Goal: Task Accomplishment & Management: Use online tool/utility

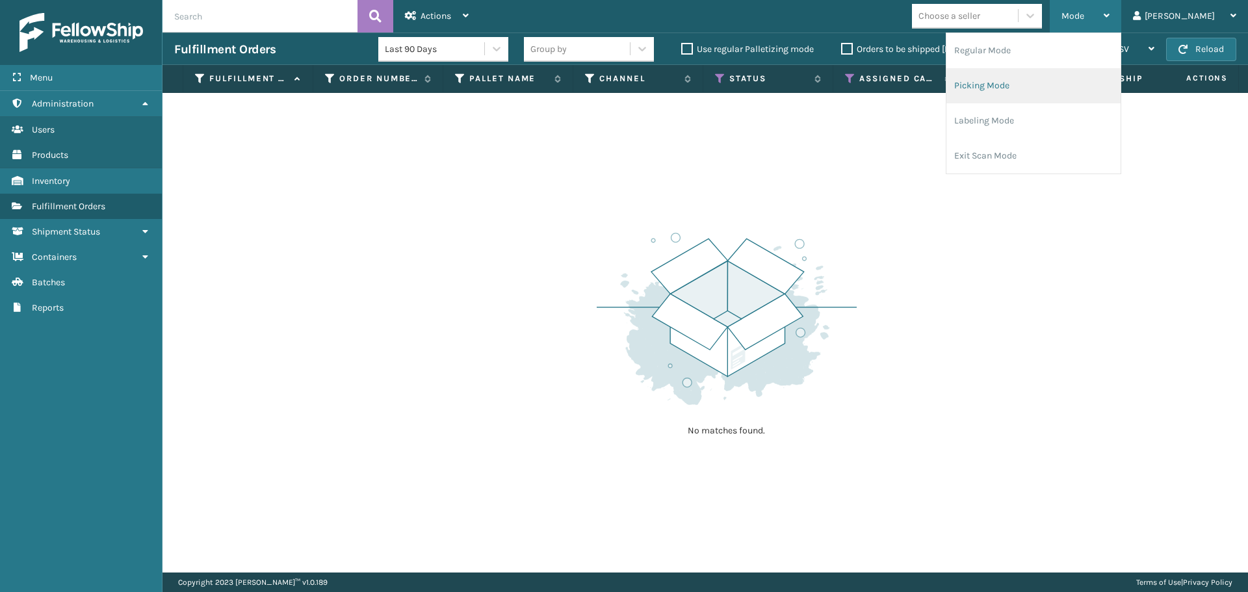
click at [1031, 91] on li "Picking Mode" at bounding box center [1033, 85] width 174 height 35
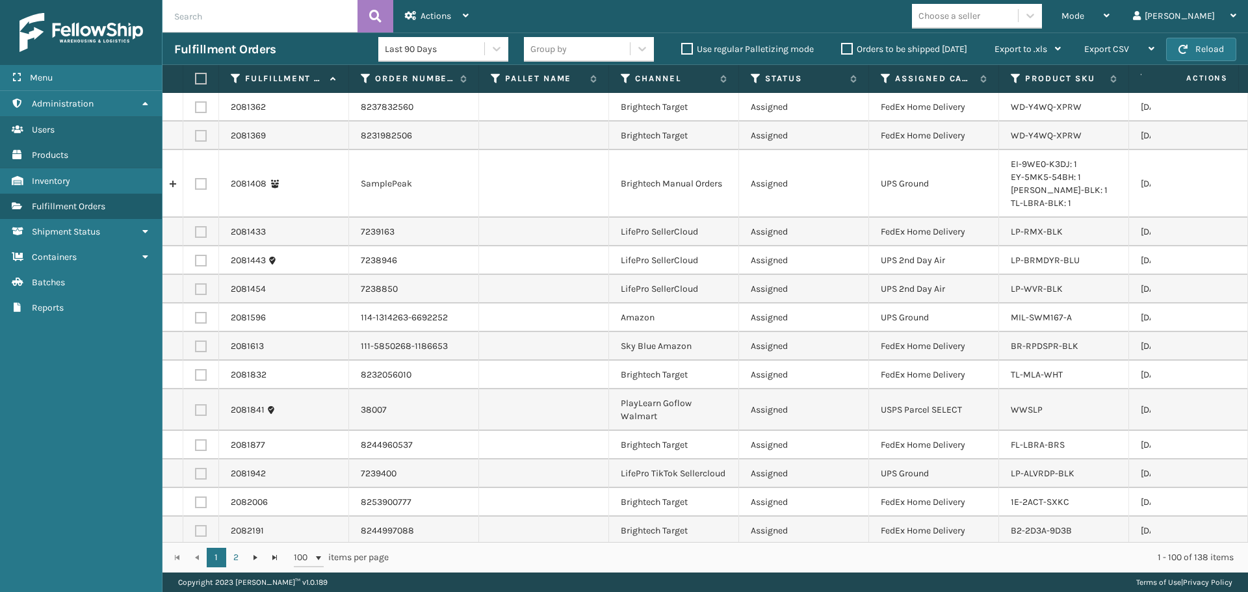
click at [484, 313] on td at bounding box center [544, 318] width 130 height 29
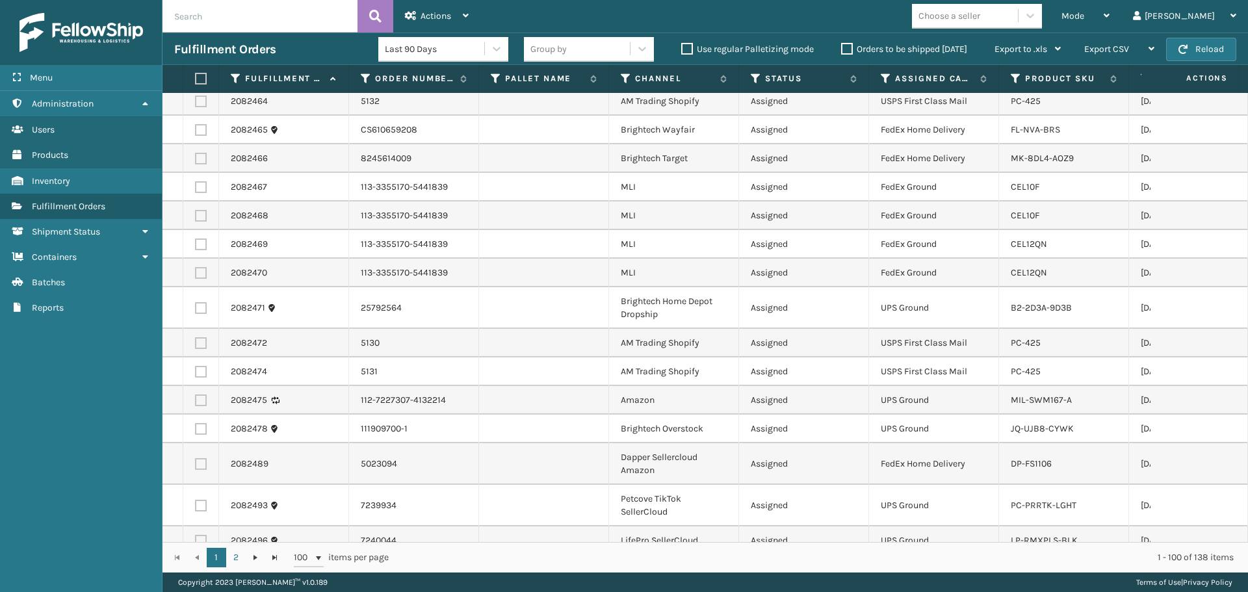
scroll to position [975, 0]
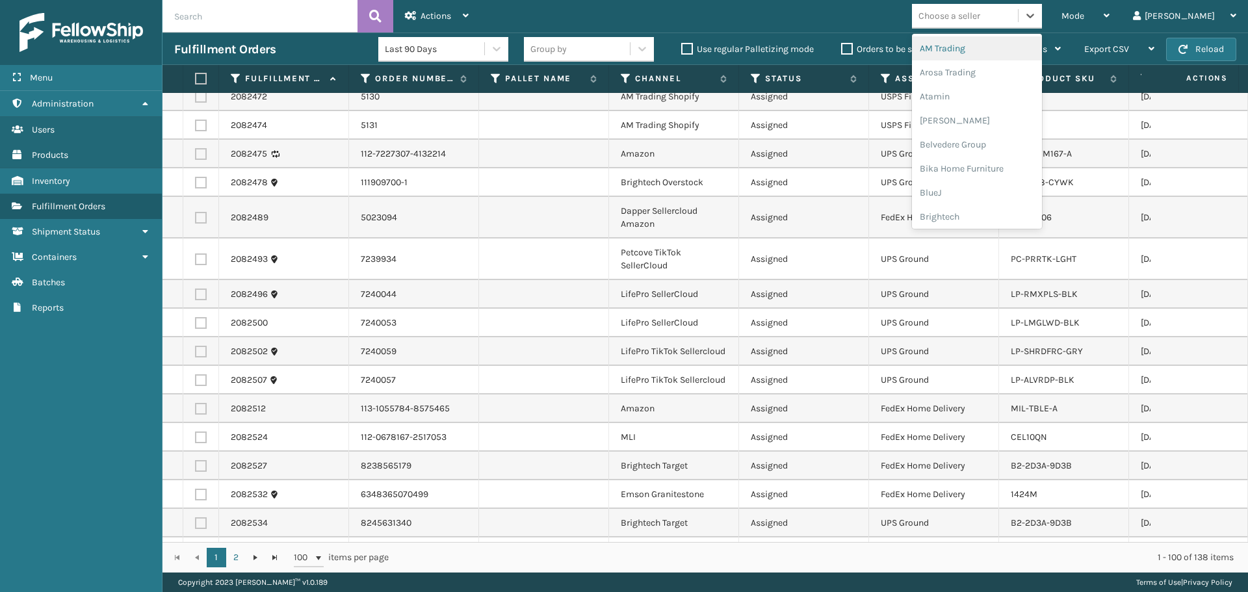
click at [1018, 10] on div "Choose a seller" at bounding box center [965, 15] width 106 height 21
click at [994, 140] on div "LifePro Fitness" at bounding box center [977, 139] width 130 height 24
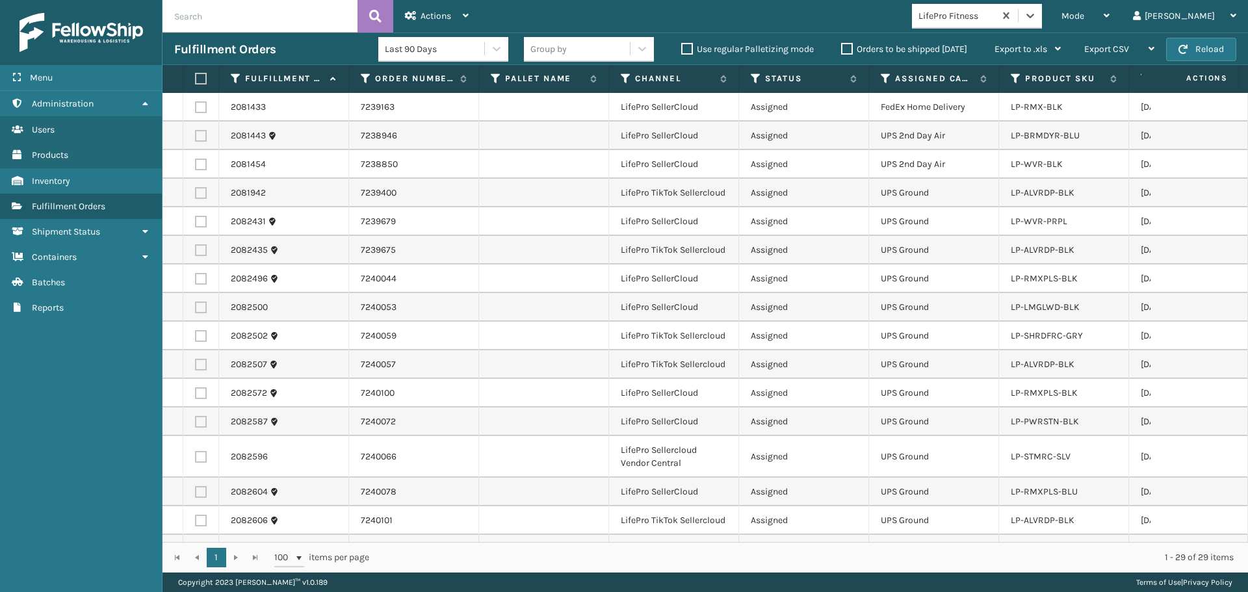
click at [197, 79] on label at bounding box center [199, 79] width 8 height 12
click at [196, 79] on input "checkbox" at bounding box center [195, 79] width 1 height 8
checkbox input "true"
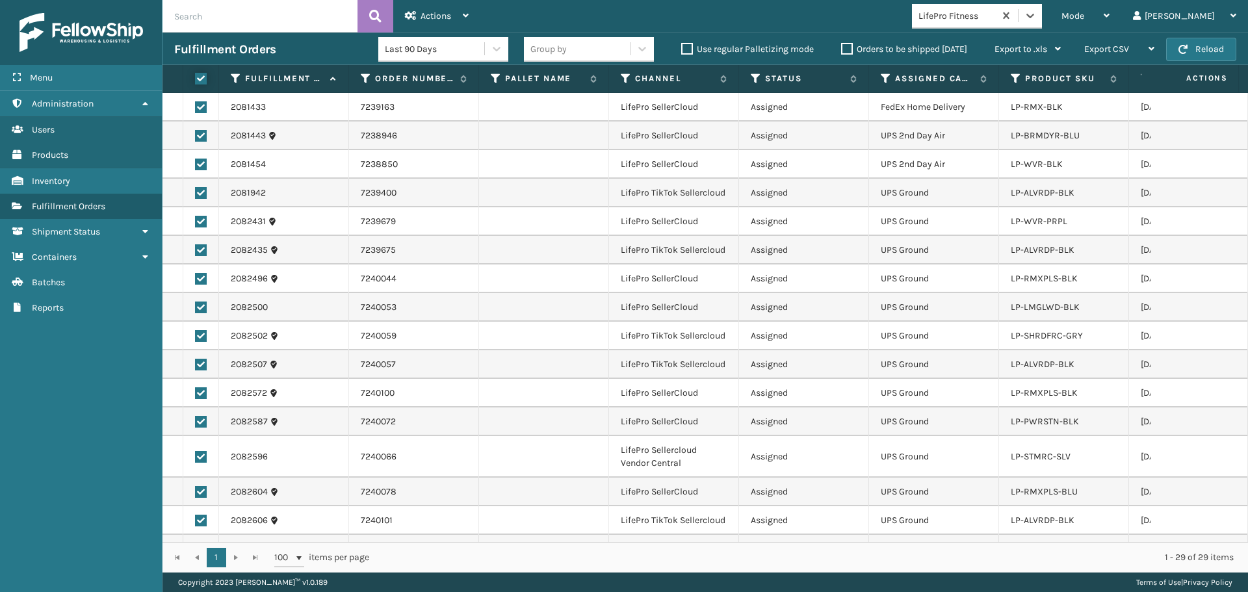
checkbox input "true"
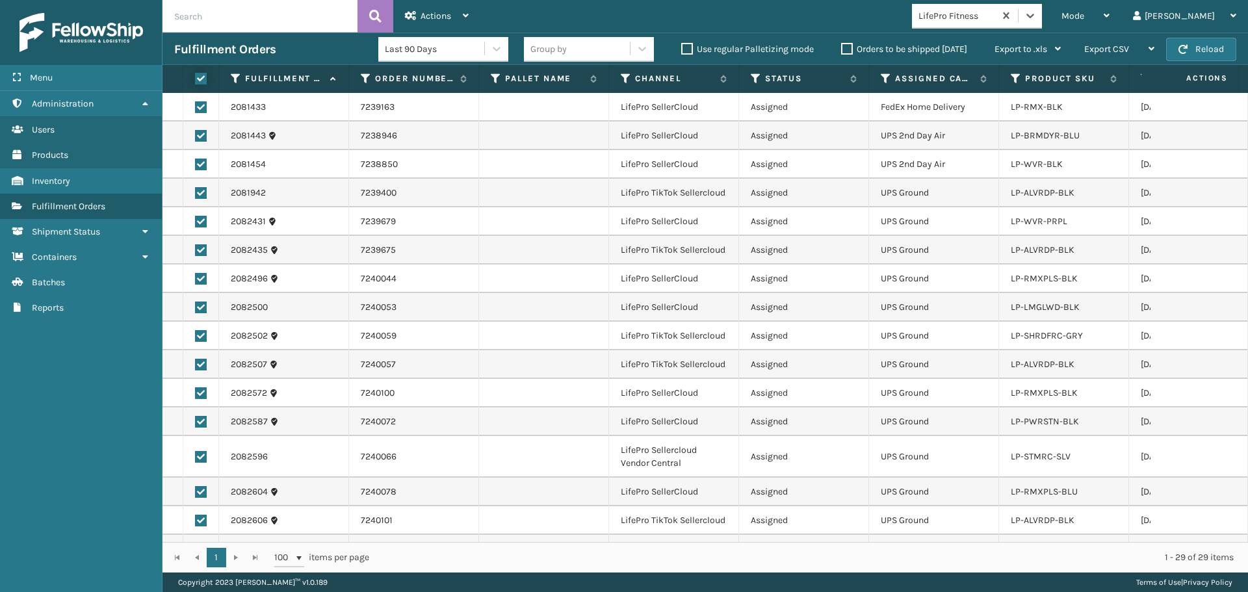
checkbox input "true"
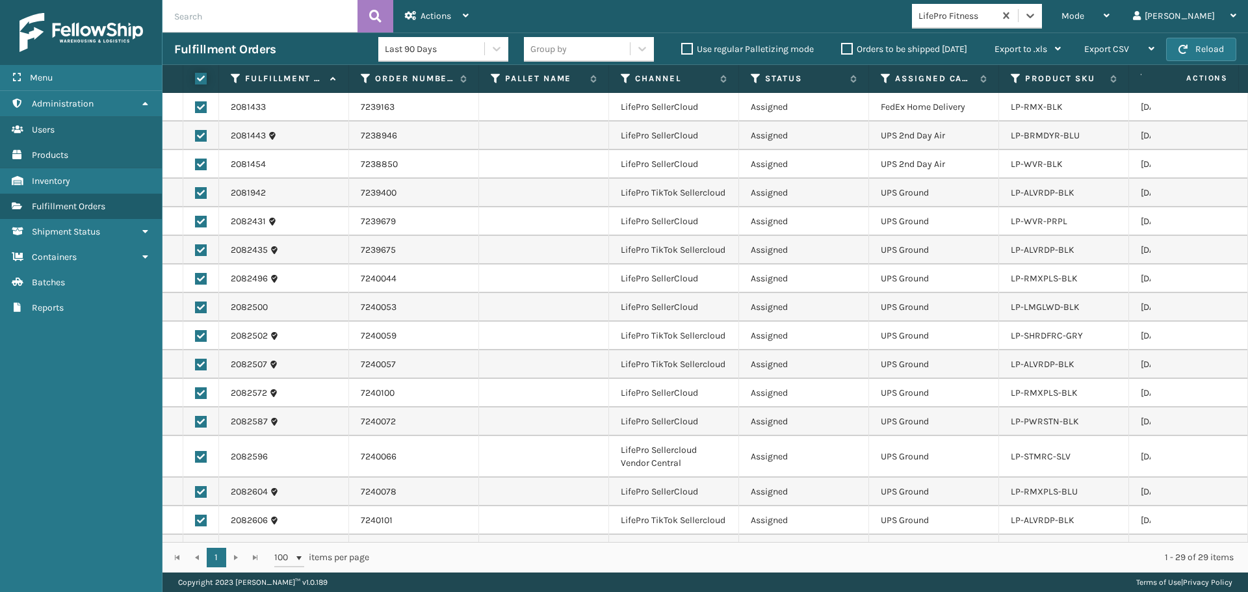
checkbox input "true"
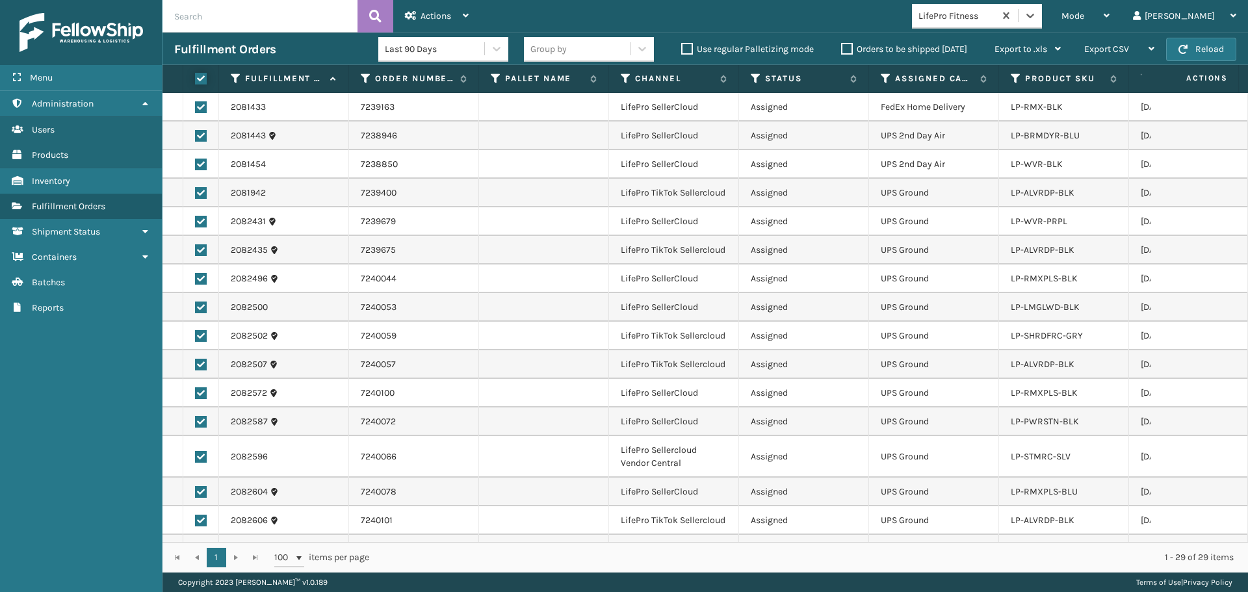
checkbox input "true"
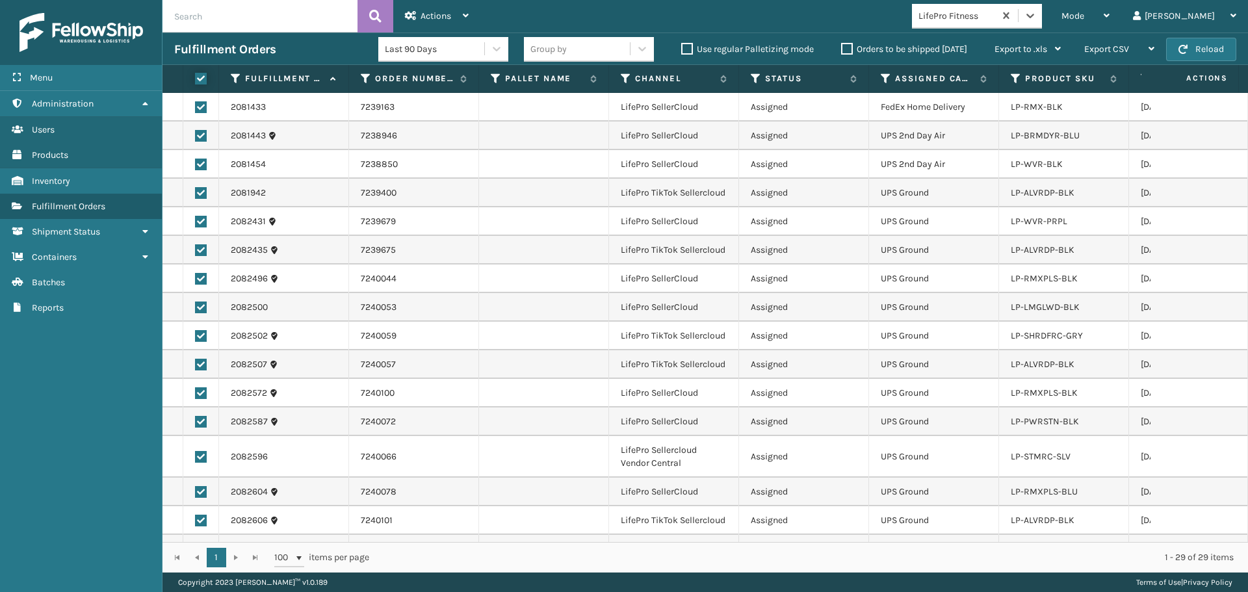
checkbox input "true"
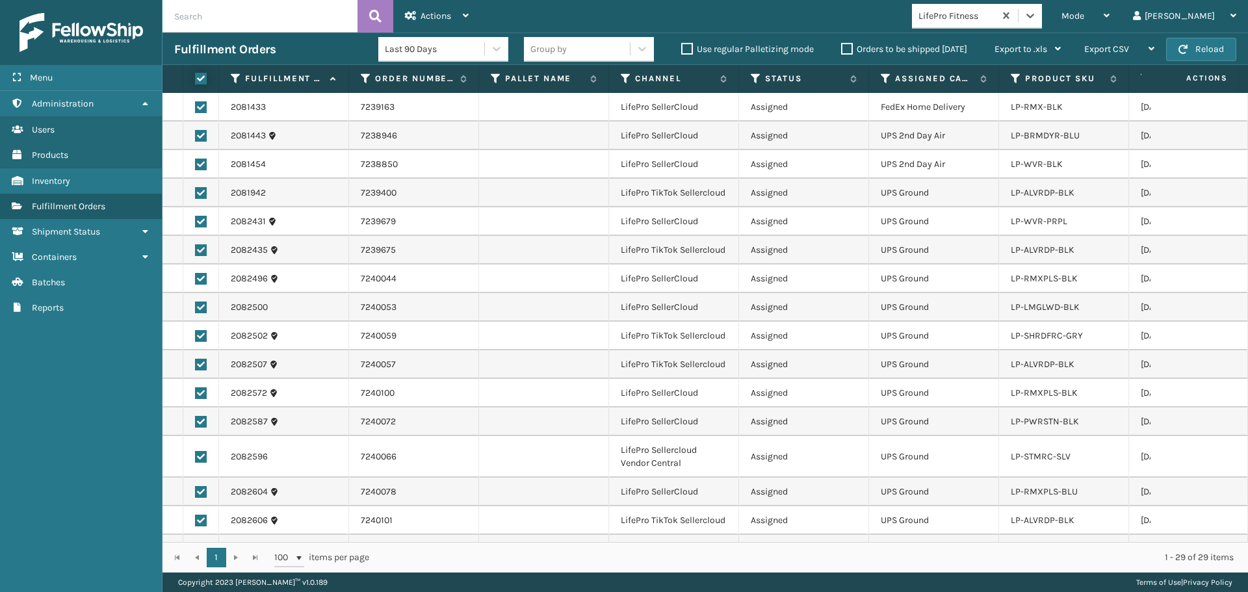
checkbox input "true"
click at [430, 15] on span "Actions" at bounding box center [435, 15] width 31 height 11
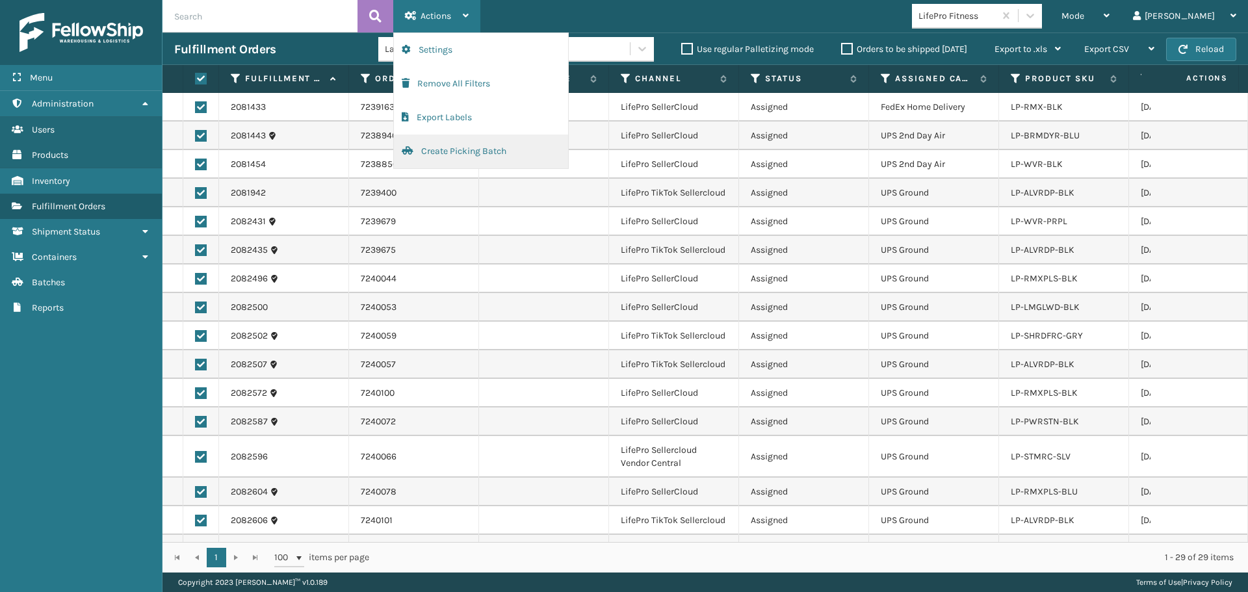
click at [444, 157] on button "Create Picking Batch" at bounding box center [481, 152] width 174 height 34
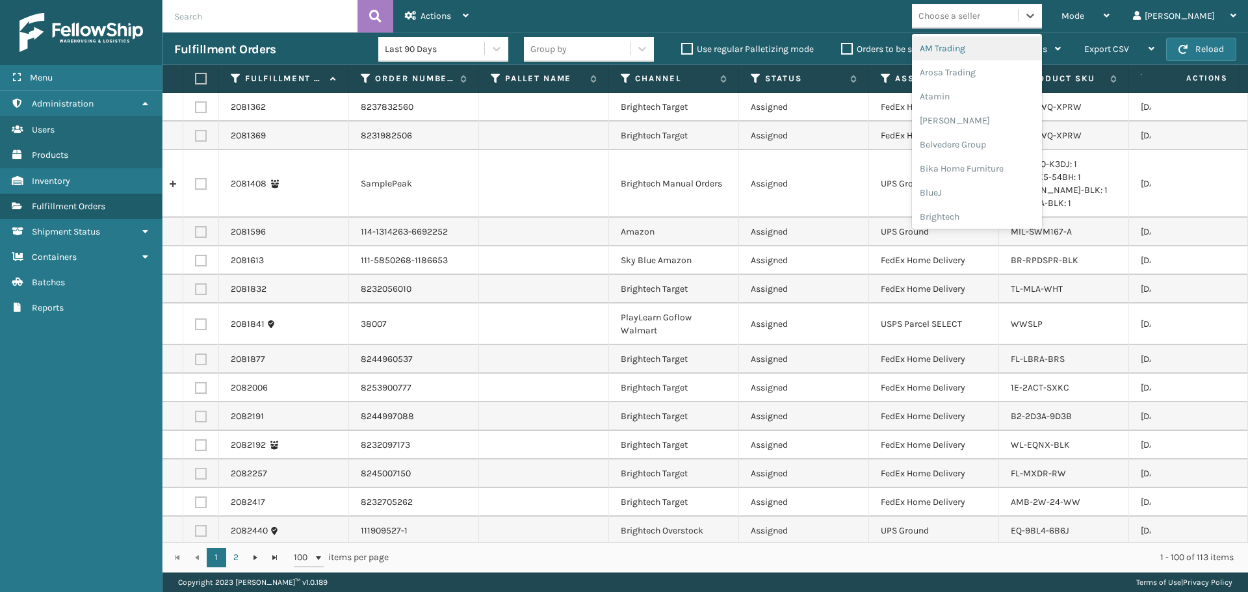
click at [1018, 25] on div "Choose a seller" at bounding box center [965, 15] width 106 height 21
click at [989, 209] on div "Brightech" at bounding box center [977, 217] width 130 height 24
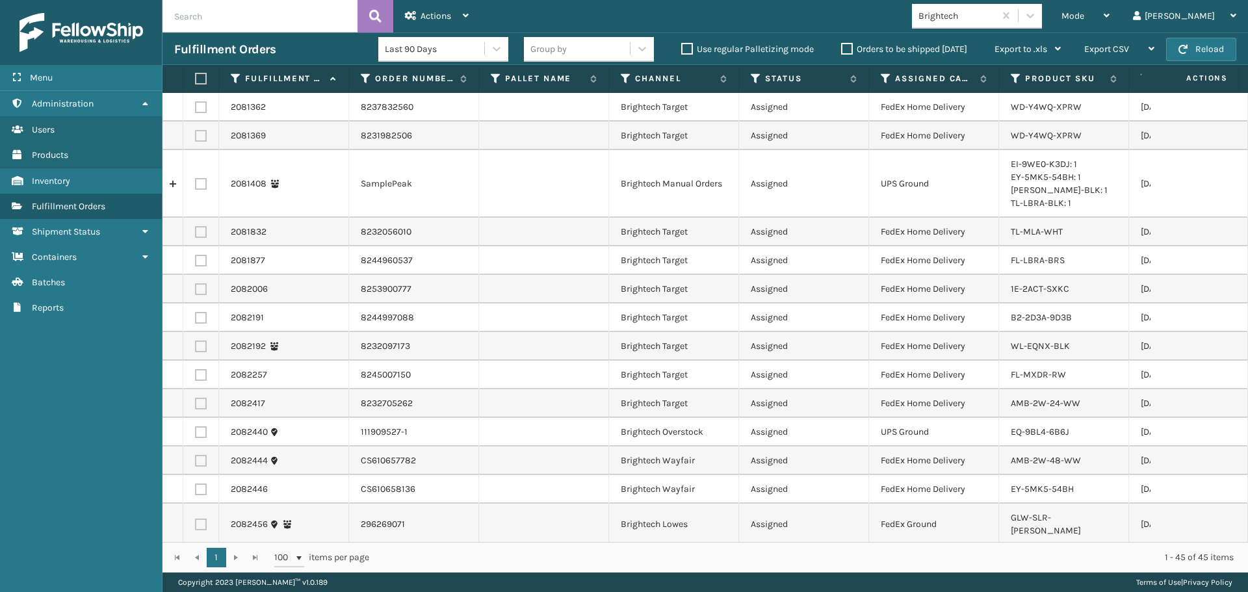
click at [201, 73] on label at bounding box center [199, 79] width 8 height 12
click at [196, 75] on input "checkbox" at bounding box center [195, 79] width 1 height 8
checkbox input "true"
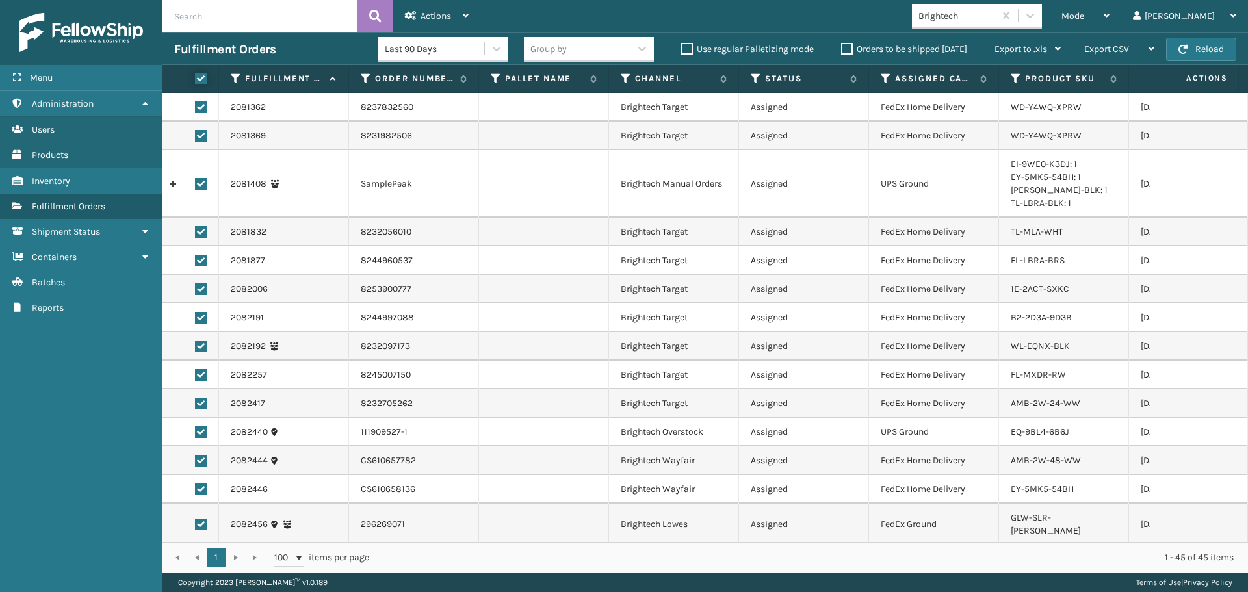
checkbox input "true"
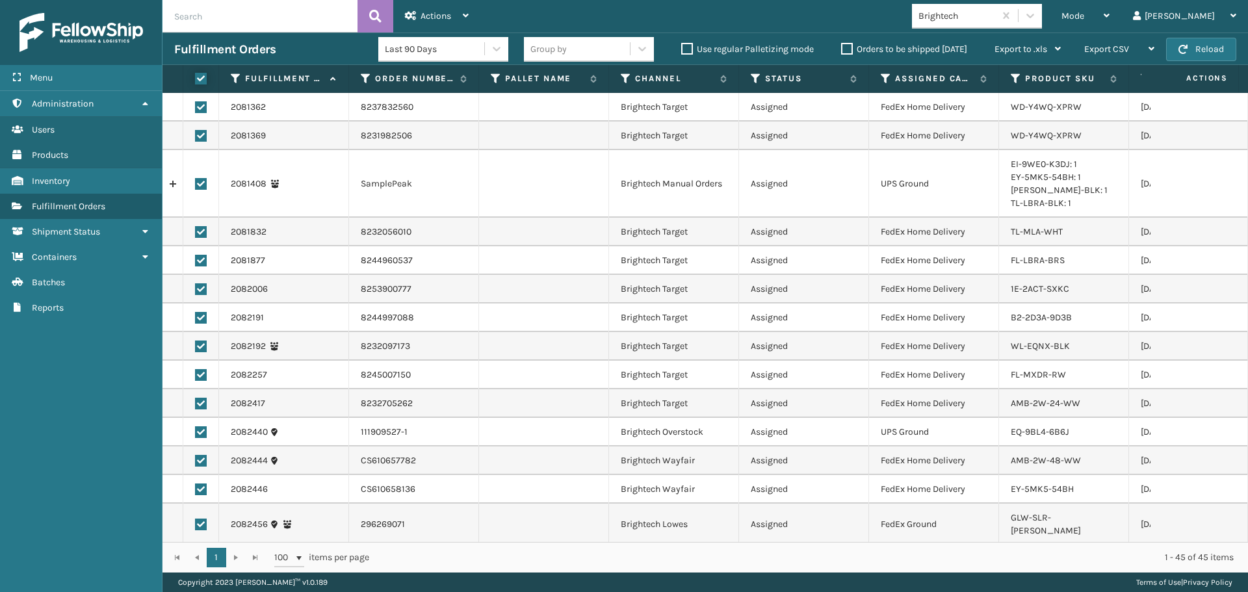
checkbox input "true"
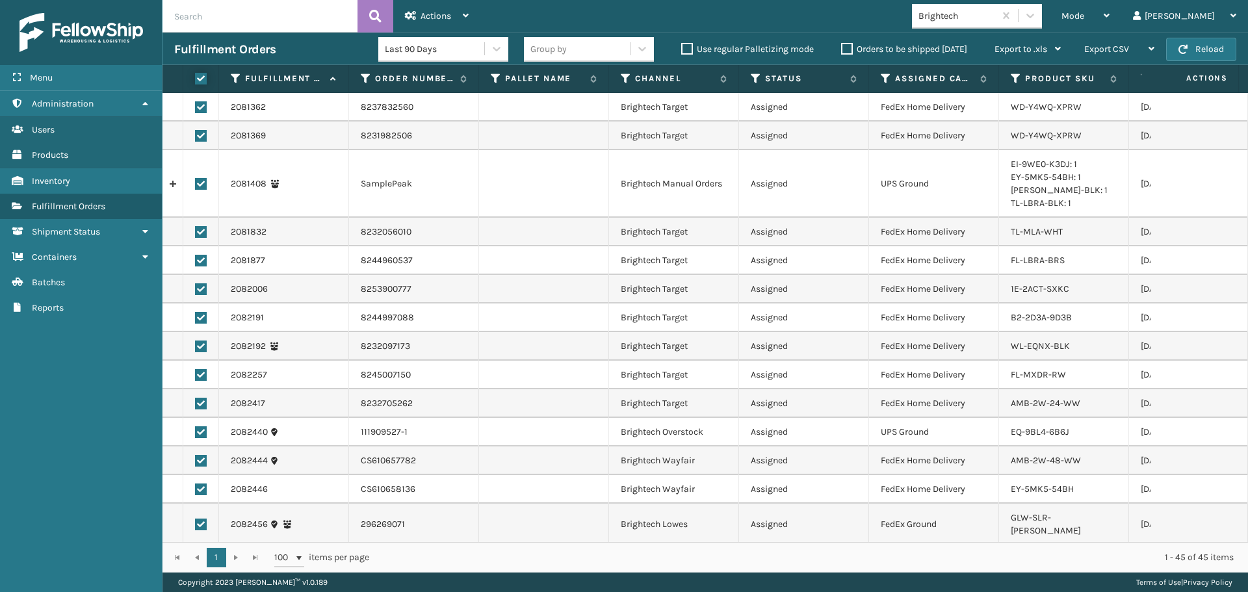
checkbox input "true"
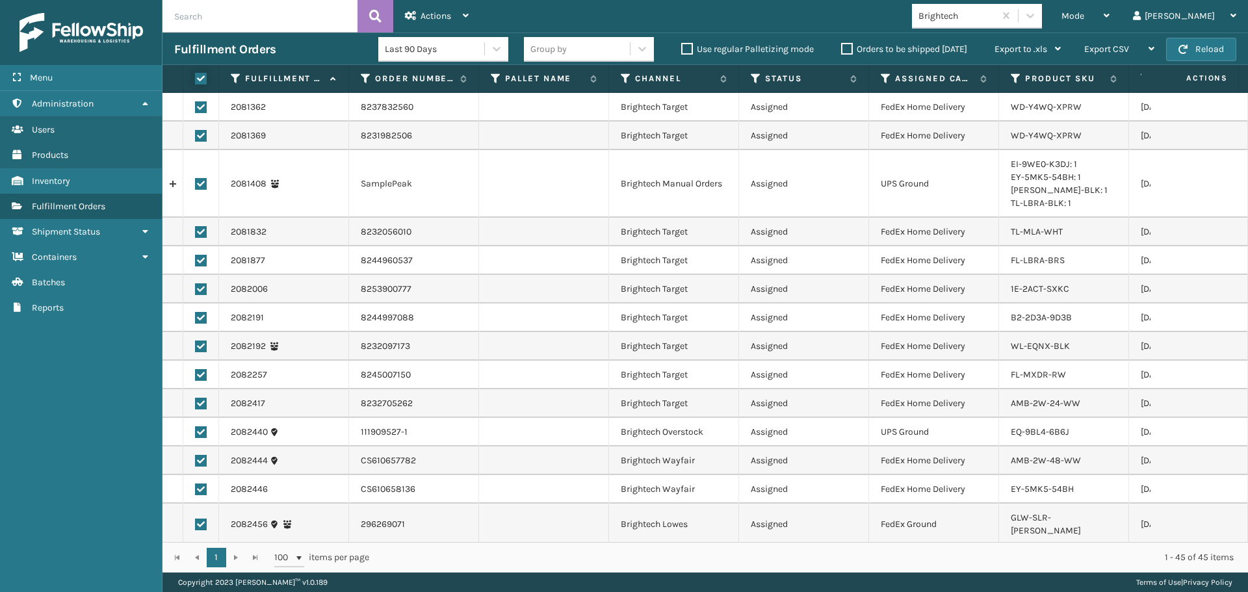
checkbox input "true"
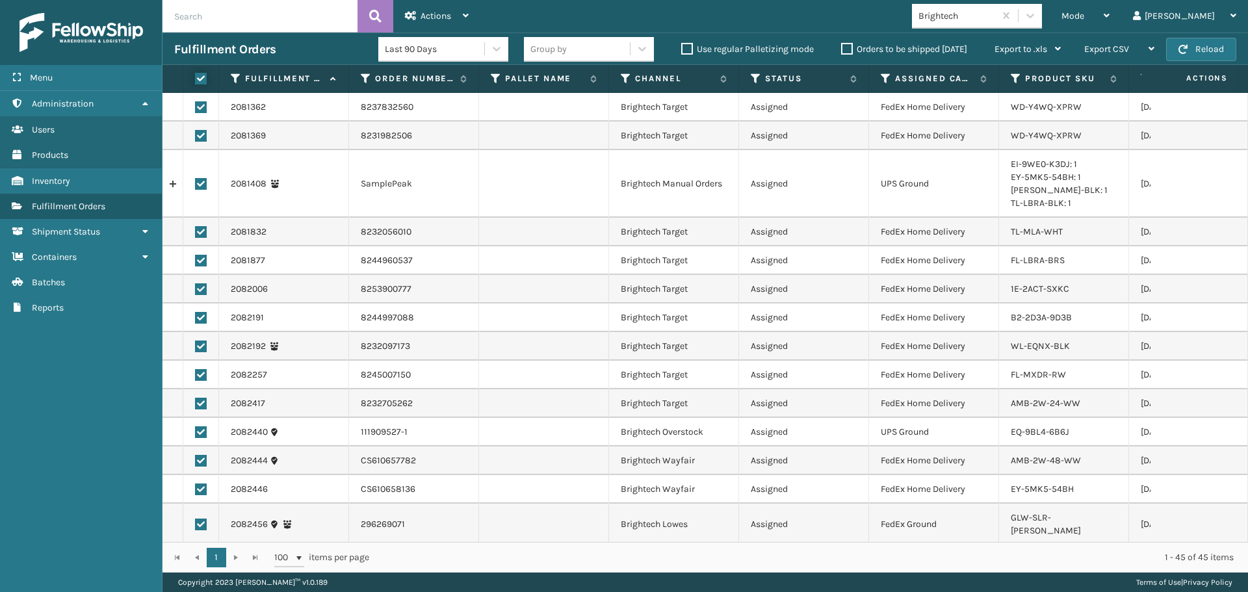
checkbox input "true"
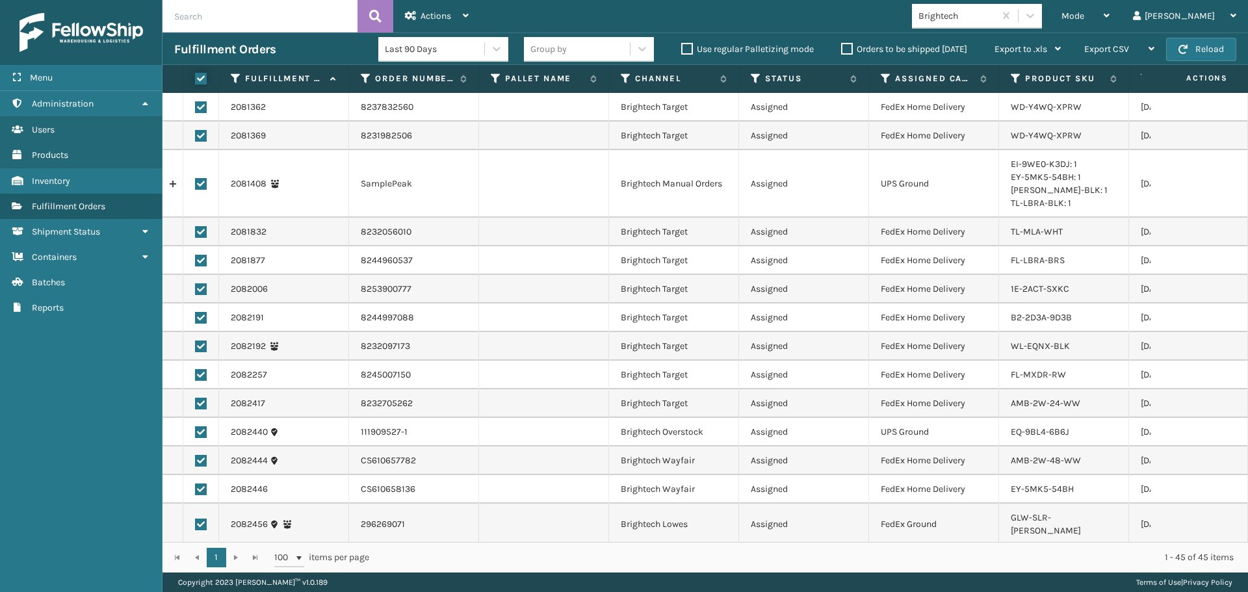
checkbox input "true"
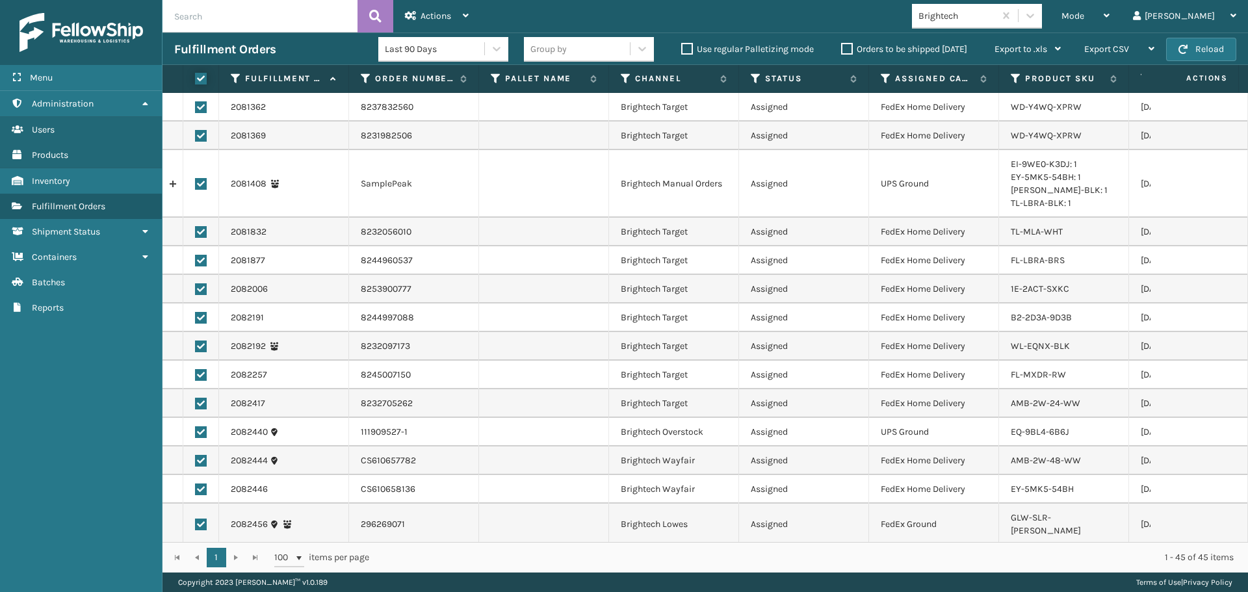
checkbox input "true"
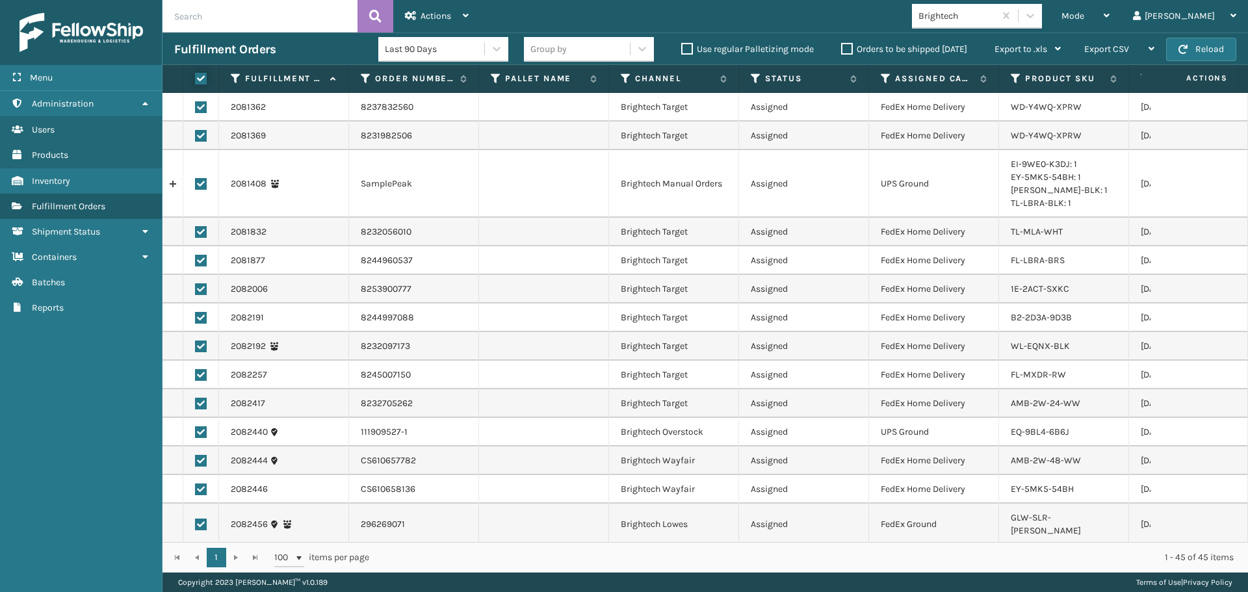
checkbox input "true"
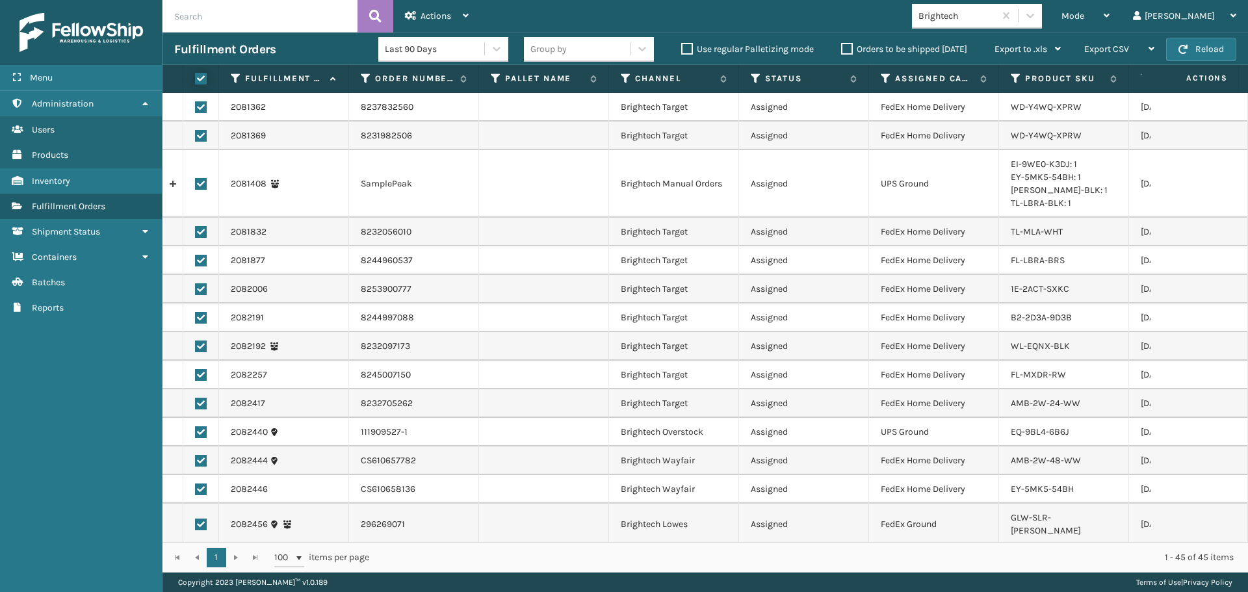
checkbox input "true"
click at [200, 183] on label at bounding box center [201, 184] width 12 height 12
click at [196, 183] on input "checkbox" at bounding box center [195, 182] width 1 height 8
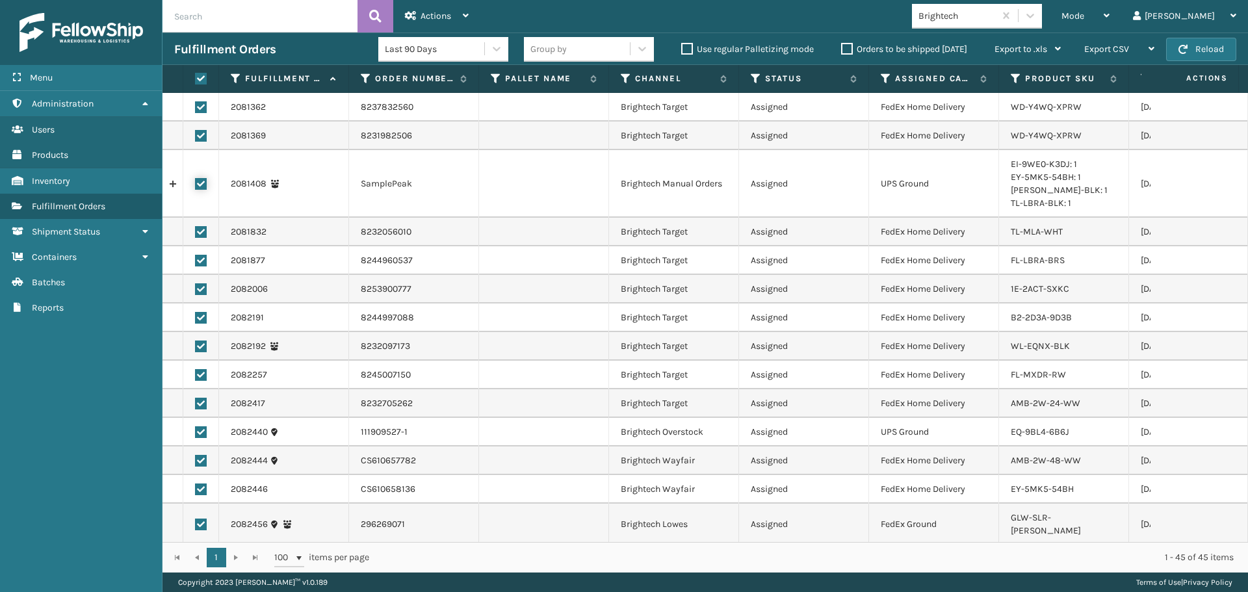
checkbox input "false"
click at [199, 431] on label at bounding box center [201, 432] width 12 height 12
click at [196, 431] on input "checkbox" at bounding box center [195, 430] width 1 height 8
checkbox input "false"
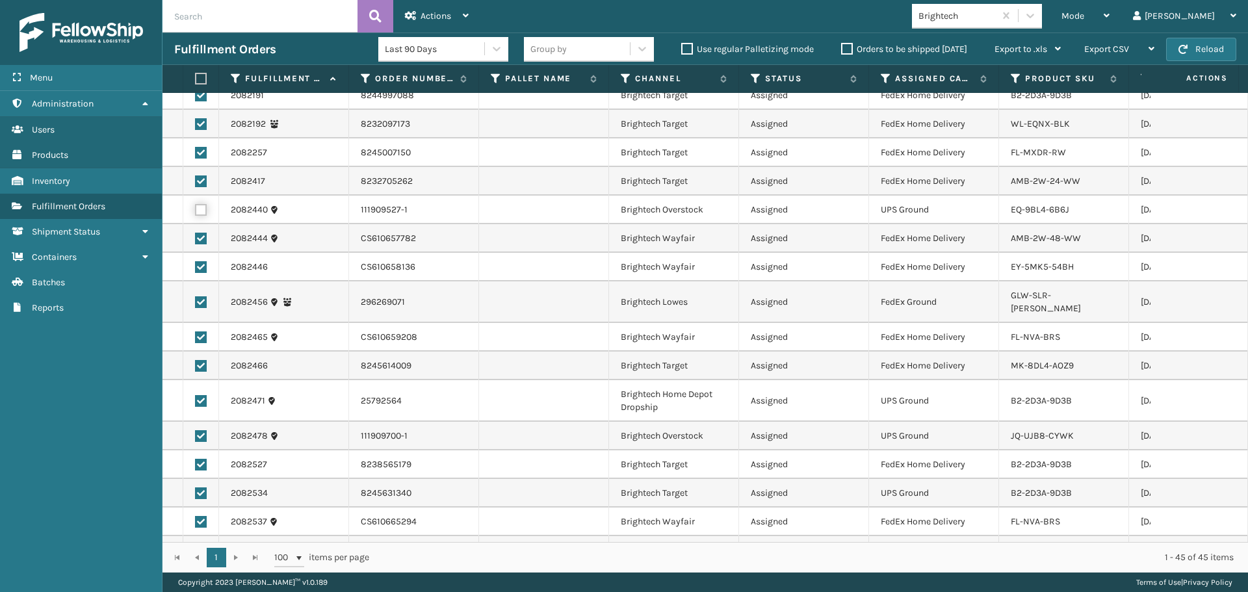
scroll to position [260, 0]
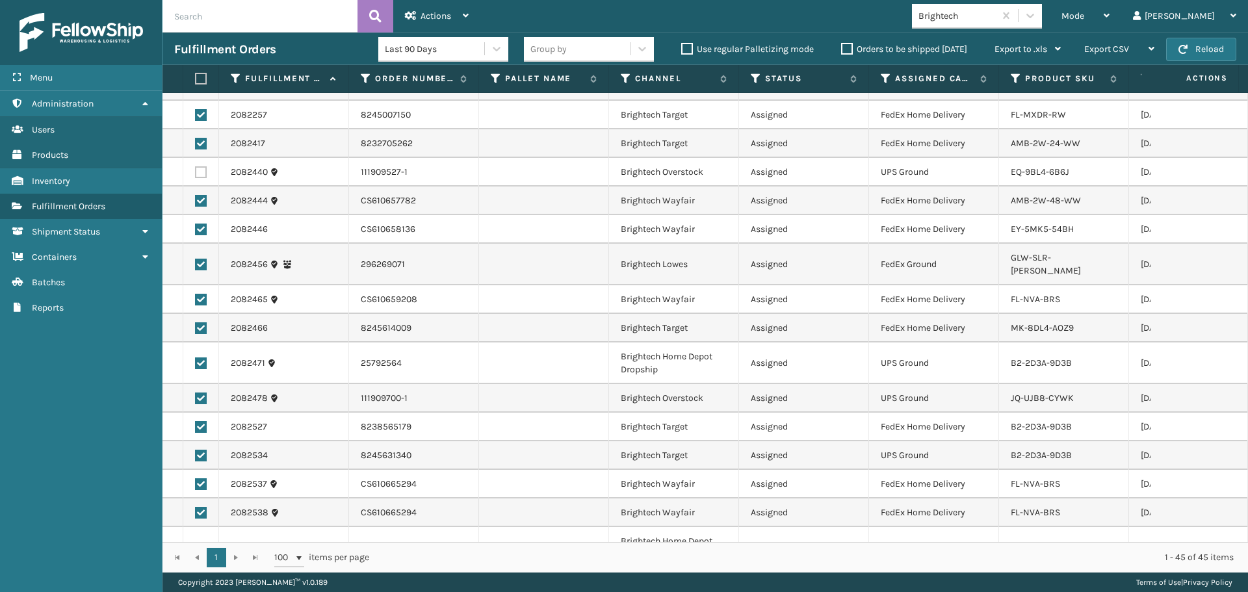
click at [205, 357] on label at bounding box center [201, 363] width 12 height 12
click at [196, 357] on input "checkbox" at bounding box center [195, 361] width 1 height 8
checkbox input "false"
drag, startPoint x: 202, startPoint y: 385, endPoint x: 228, endPoint y: 383, distance: 26.1
click at [201, 393] on label at bounding box center [201, 399] width 12 height 12
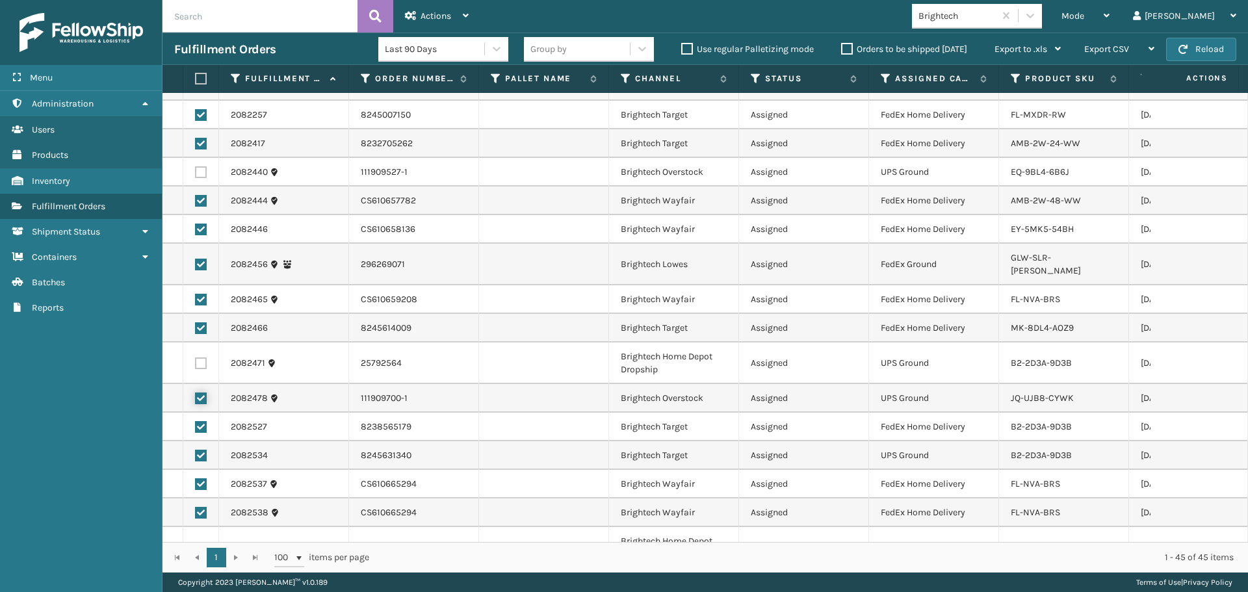
click at [196, 393] on input "checkbox" at bounding box center [195, 397] width 1 height 8
checkbox input "false"
click at [191, 441] on td at bounding box center [201, 455] width 36 height 29
click at [201, 450] on label at bounding box center [201, 456] width 12 height 12
click at [196, 450] on input "checkbox" at bounding box center [195, 454] width 1 height 8
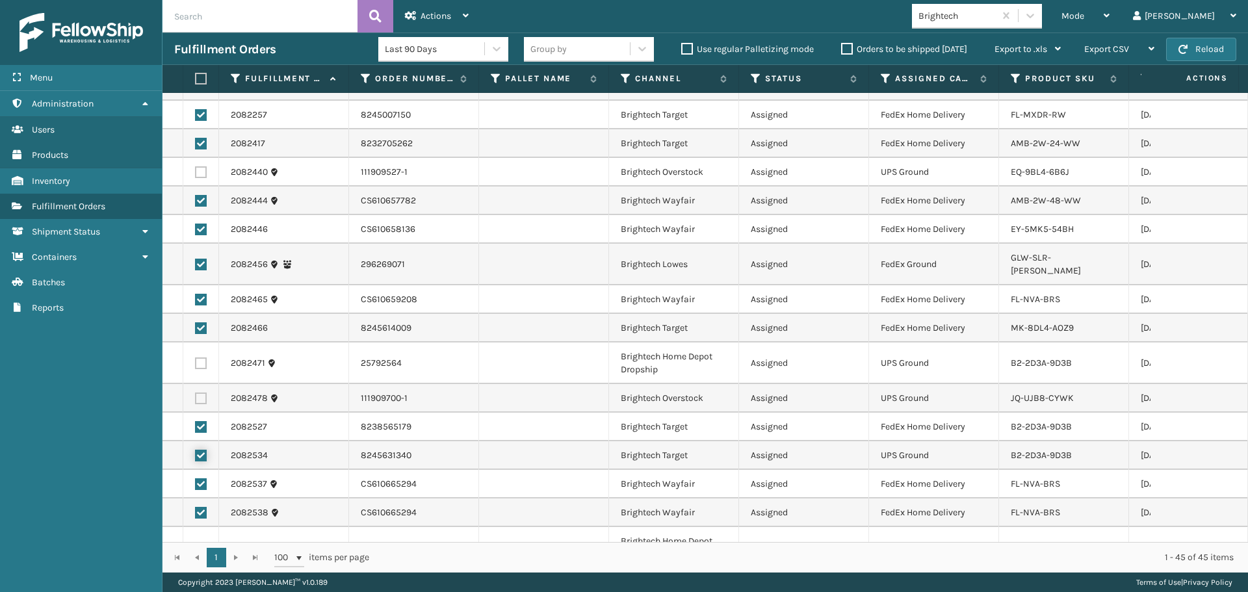
checkbox input "false"
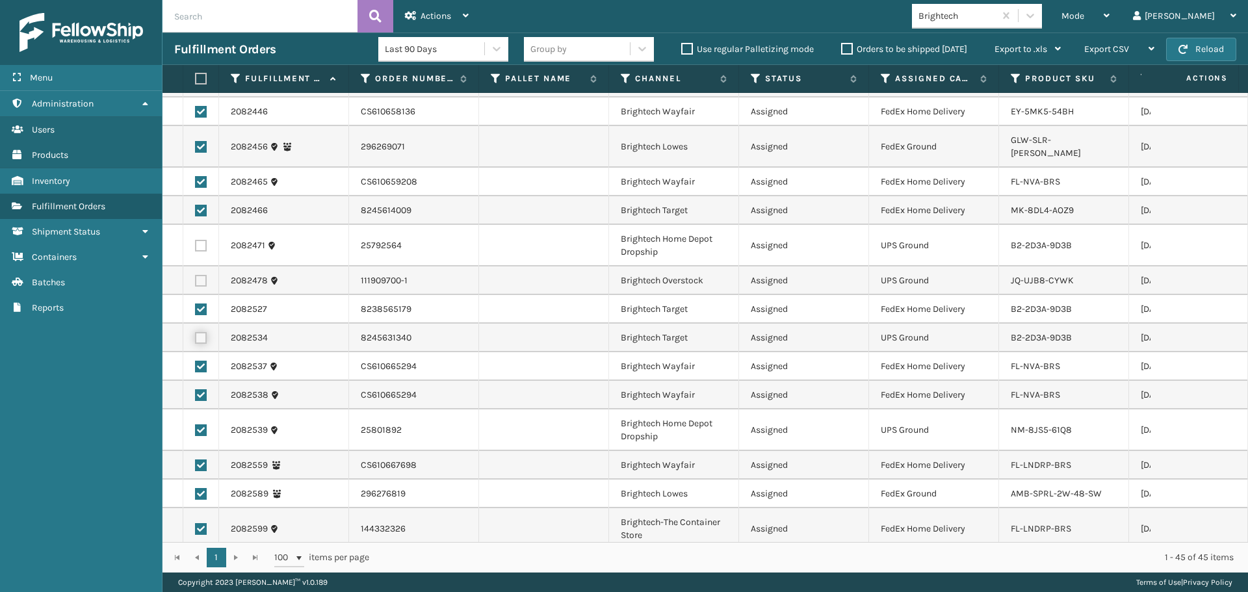
scroll to position [390, 0]
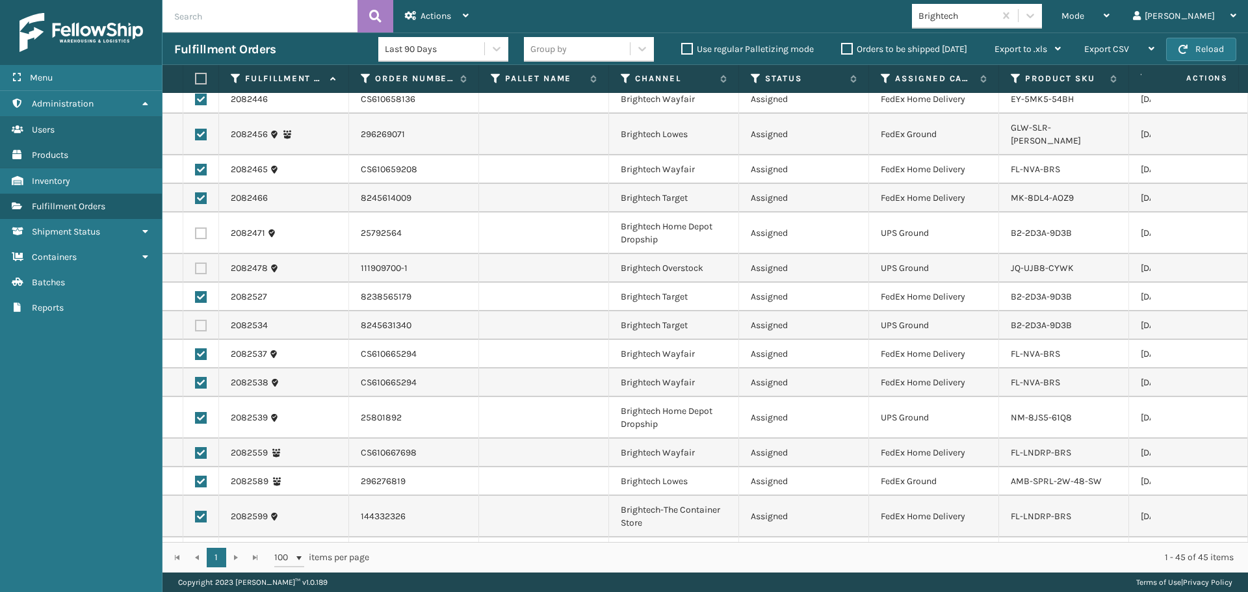
click at [204, 412] on label at bounding box center [201, 418] width 12 height 12
click at [196, 412] on input "checkbox" at bounding box center [195, 416] width 1 height 8
checkbox input "false"
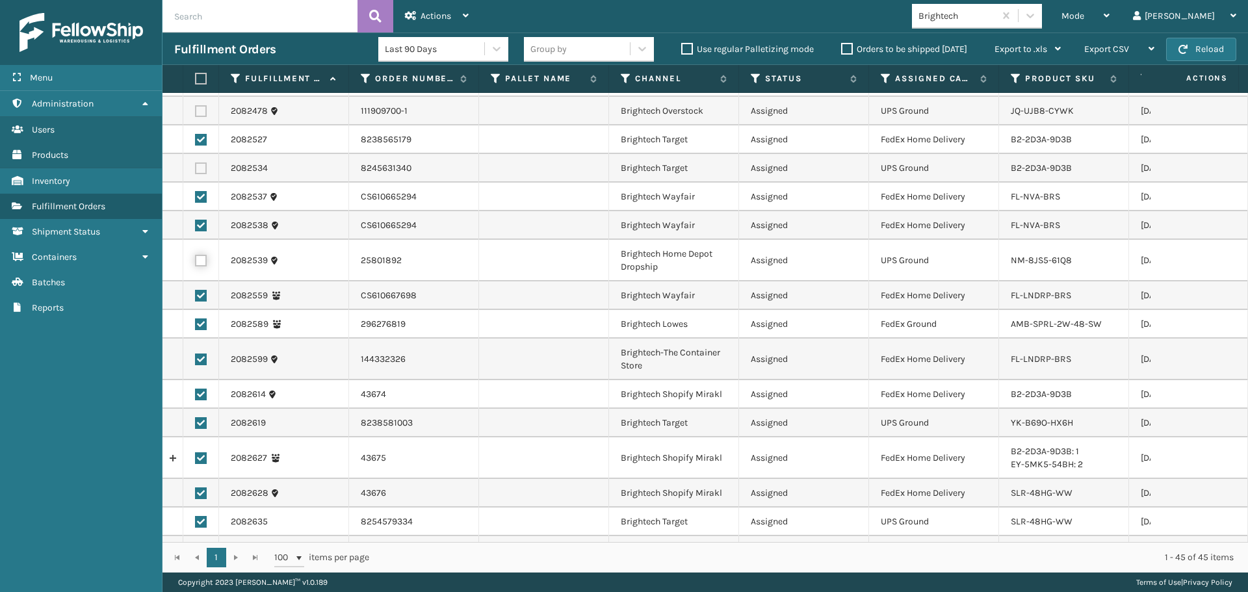
scroll to position [585, 0]
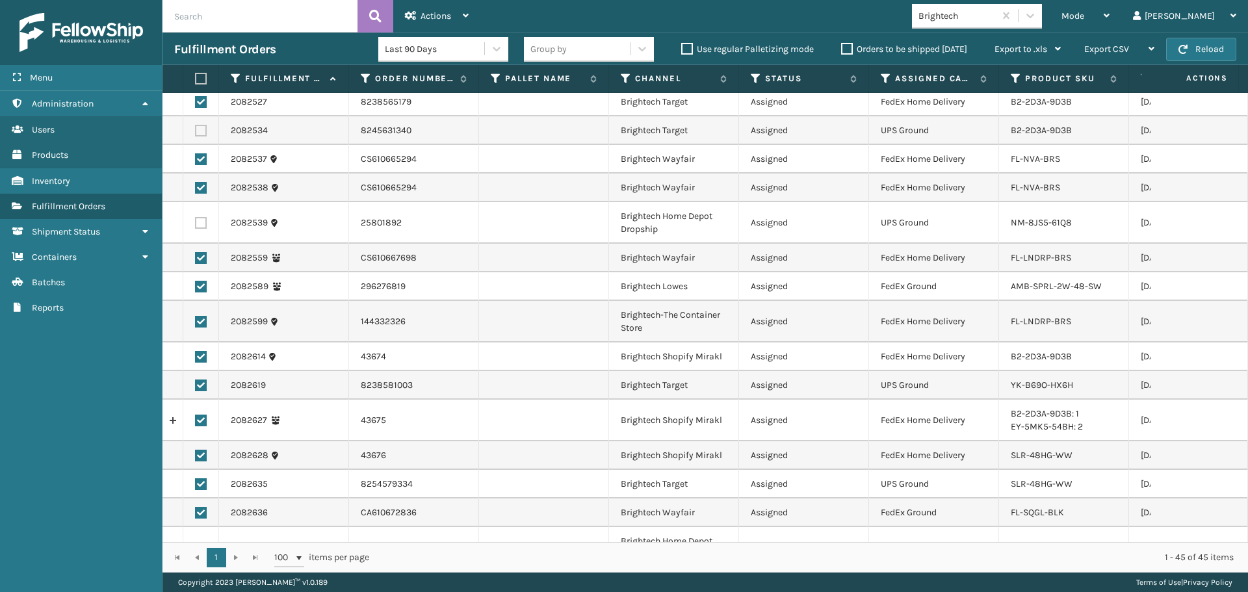
click at [203, 380] on label at bounding box center [201, 386] width 12 height 12
click at [196, 380] on input "checkbox" at bounding box center [195, 384] width 1 height 8
checkbox input "false"
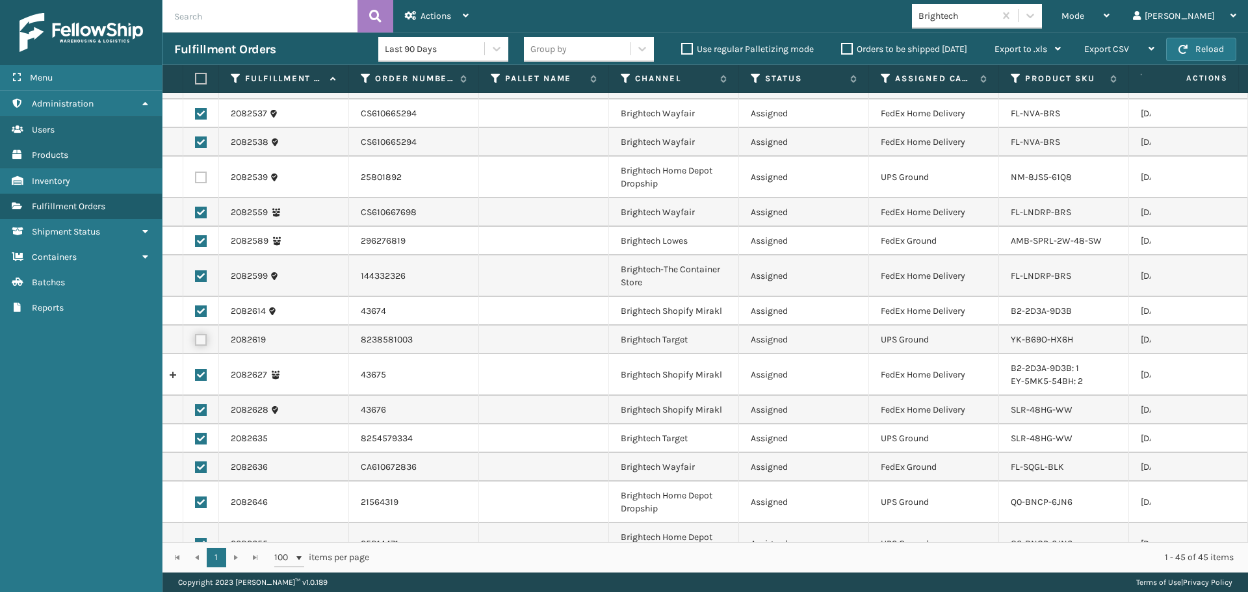
scroll to position [715, 0]
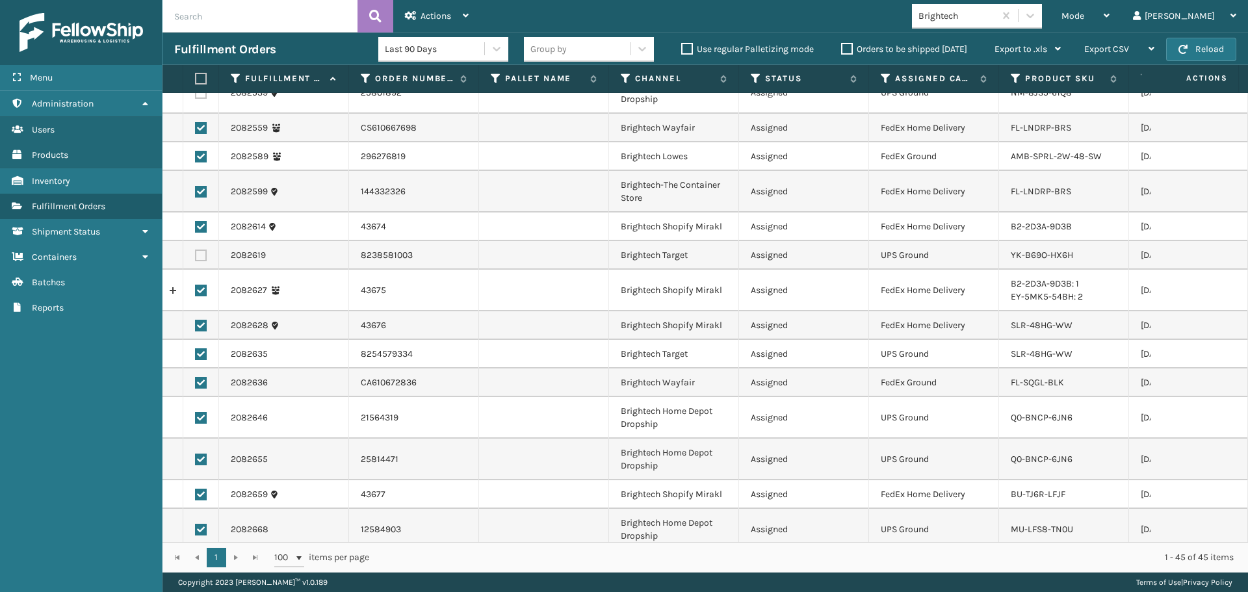
click at [204, 348] on label at bounding box center [201, 354] width 12 height 12
click at [196, 348] on input "checkbox" at bounding box center [195, 352] width 1 height 8
checkbox input "false"
click at [201, 412] on label at bounding box center [201, 418] width 12 height 12
click at [196, 412] on input "checkbox" at bounding box center [195, 416] width 1 height 8
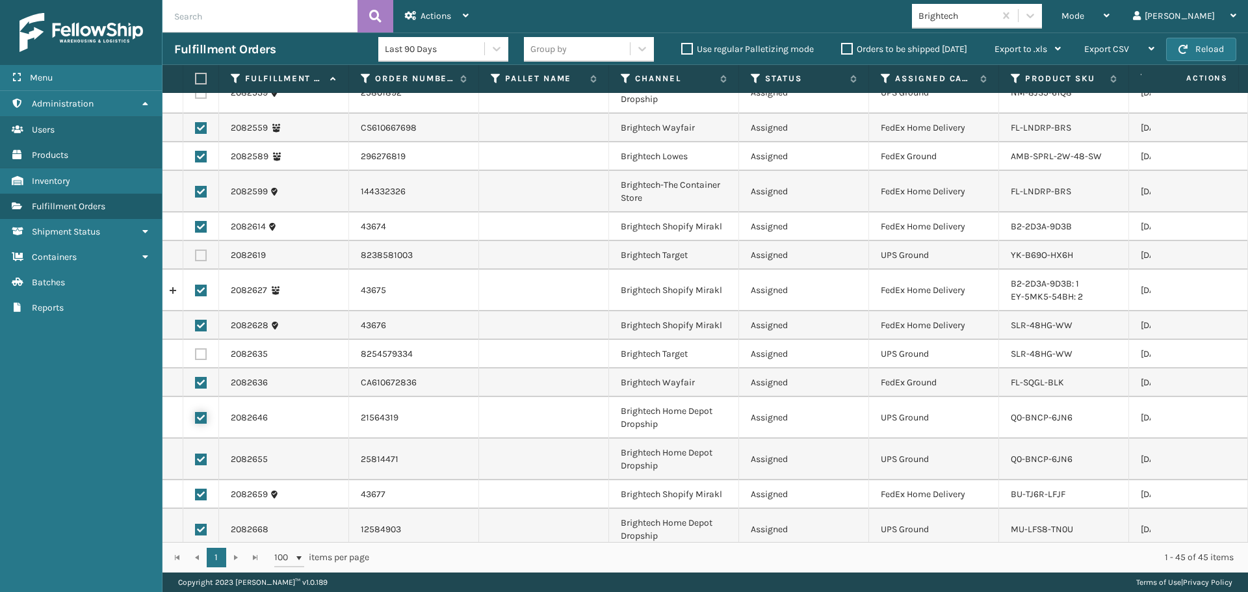
checkbox input "false"
click at [200, 454] on label at bounding box center [201, 460] width 12 height 12
click at [196, 454] on input "checkbox" at bounding box center [195, 458] width 1 height 8
checkbox input "false"
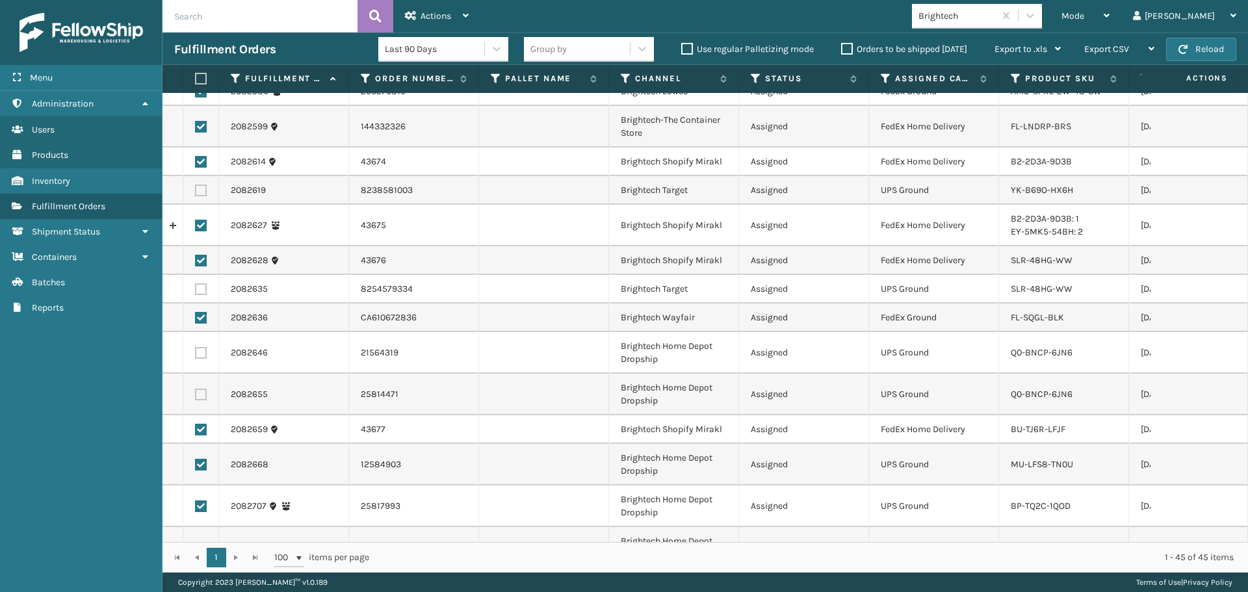
click at [200, 459] on label at bounding box center [201, 465] width 12 height 12
click at [196, 459] on input "checkbox" at bounding box center [195, 463] width 1 height 8
checkbox input "false"
click at [197, 500] on label at bounding box center [201, 506] width 12 height 12
click at [196, 500] on input "checkbox" at bounding box center [195, 504] width 1 height 8
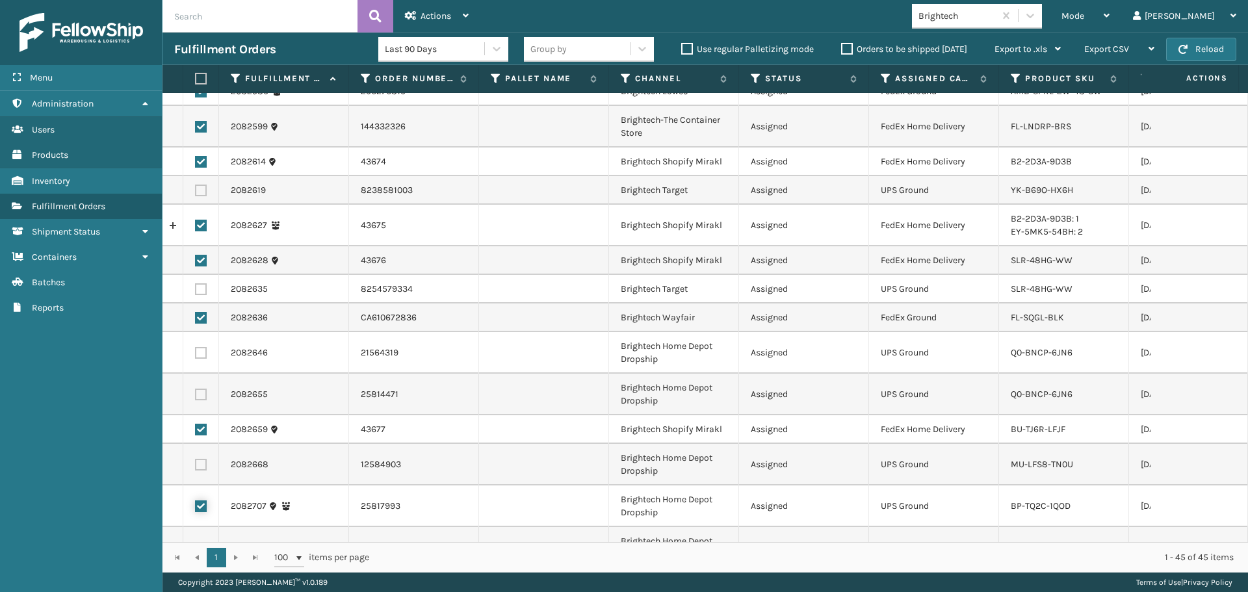
checkbox input "false"
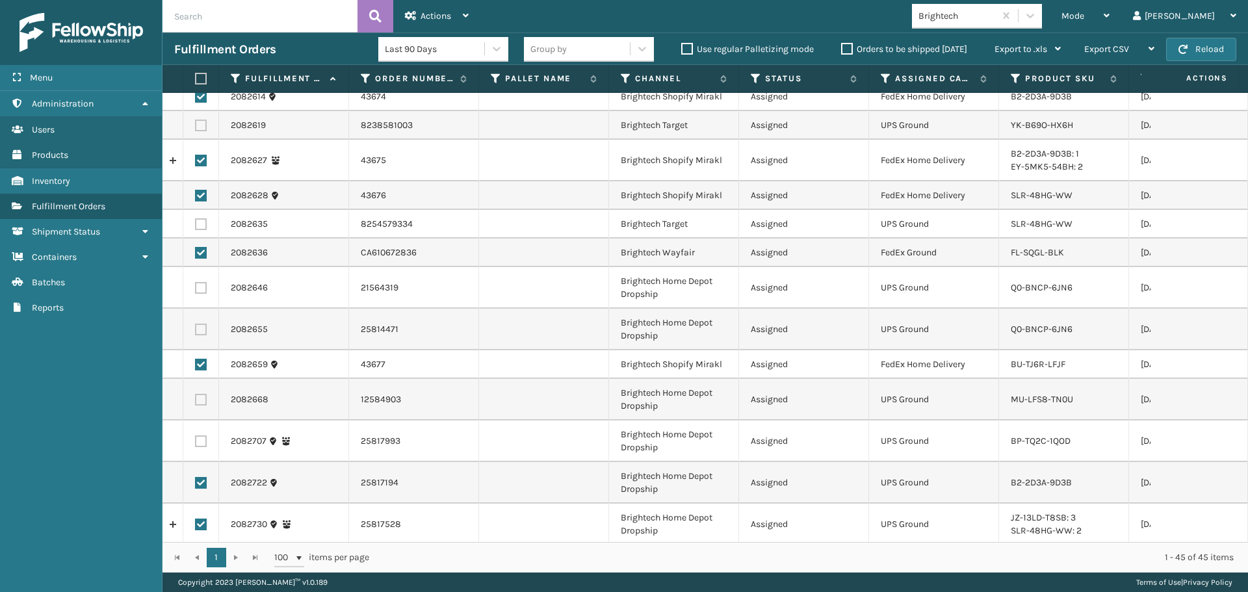
click at [201, 477] on label at bounding box center [201, 483] width 12 height 12
click at [196, 477] on input "checkbox" at bounding box center [195, 481] width 1 height 8
checkbox input "false"
click at [201, 519] on label at bounding box center [201, 525] width 12 height 12
click at [196, 519] on input "checkbox" at bounding box center [195, 523] width 1 height 8
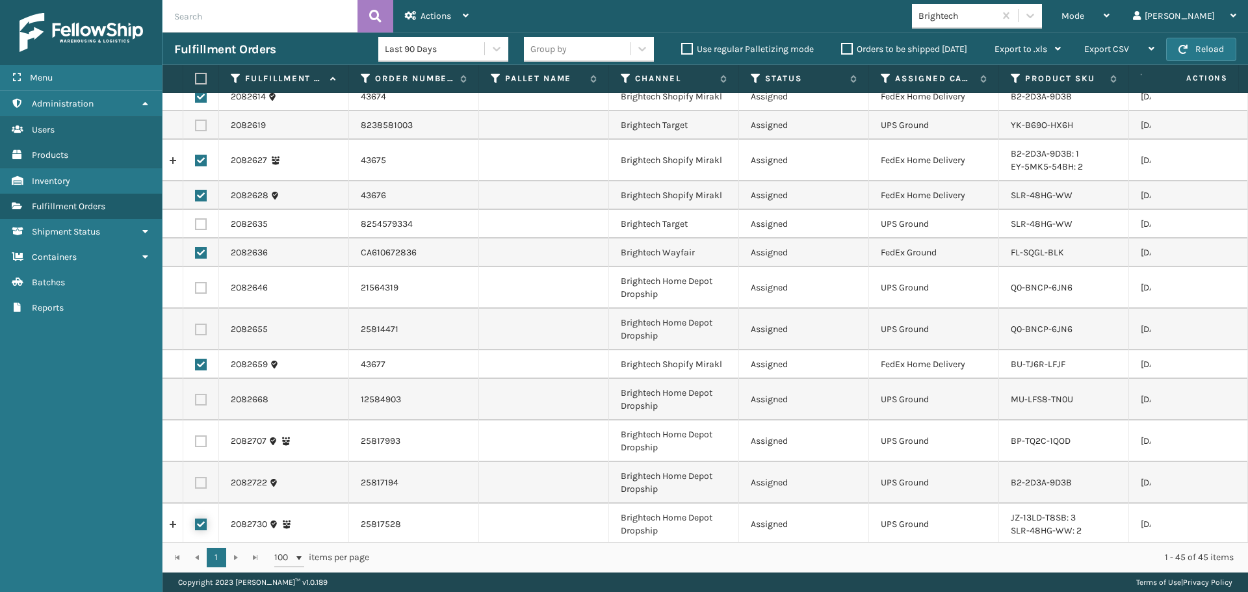
checkbox input "false"
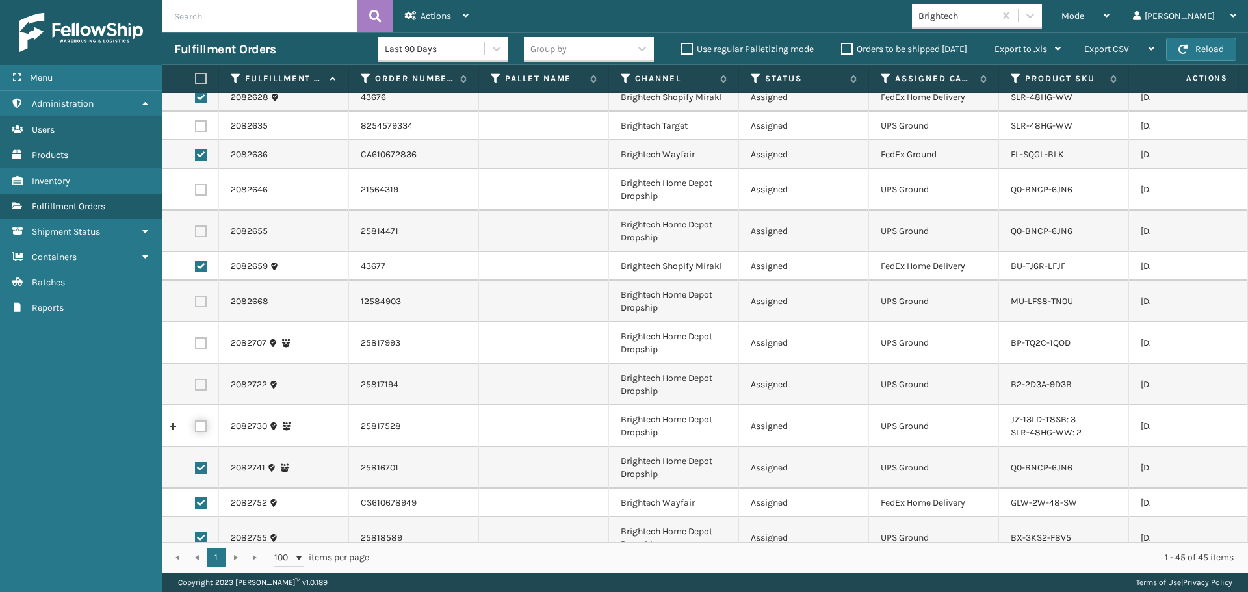
scroll to position [975, 0]
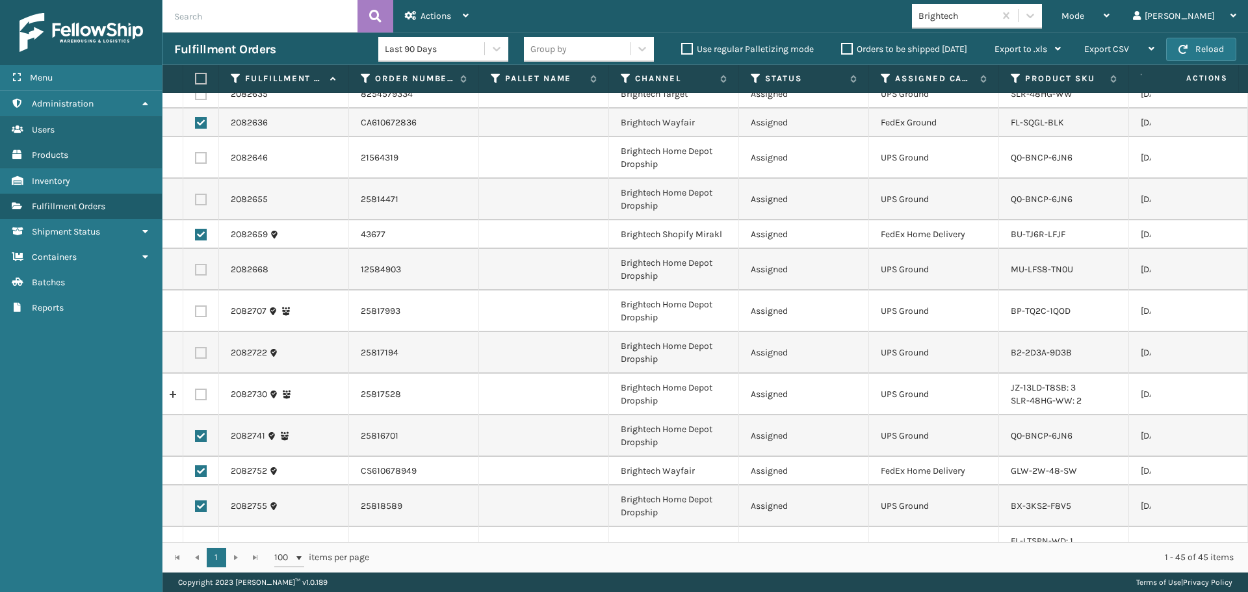
click at [205, 430] on label at bounding box center [201, 436] width 12 height 12
click at [196, 430] on input "checkbox" at bounding box center [195, 434] width 1 height 8
checkbox input "false"
click at [203, 500] on label at bounding box center [201, 506] width 12 height 12
click at [196, 500] on input "checkbox" at bounding box center [195, 504] width 1 height 8
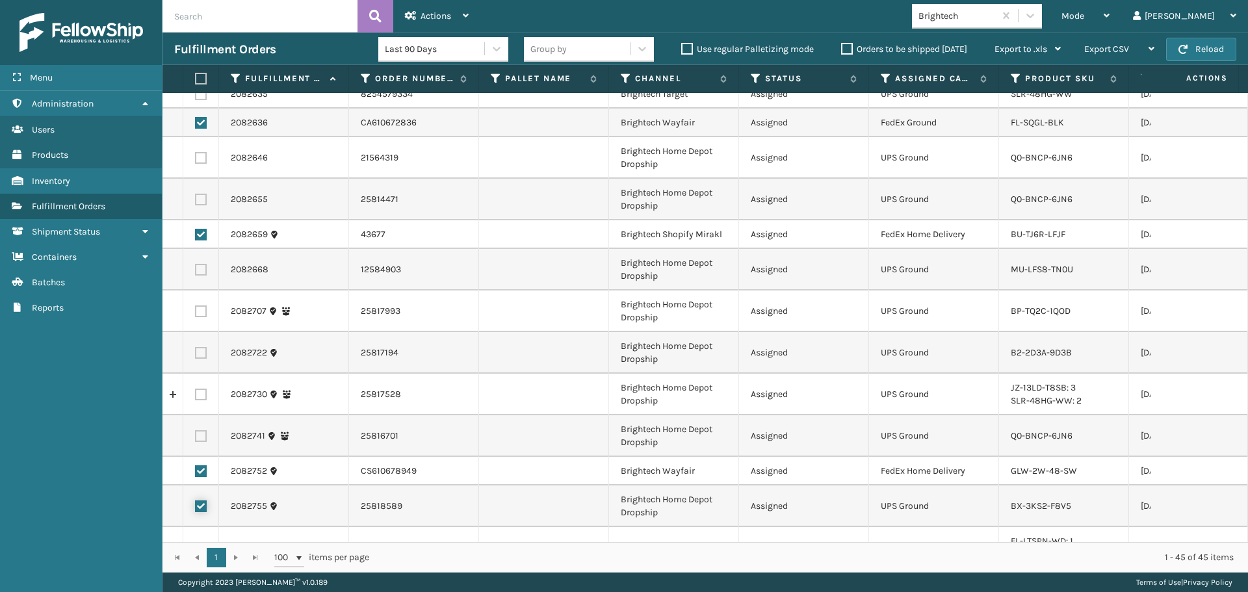
checkbox input "false"
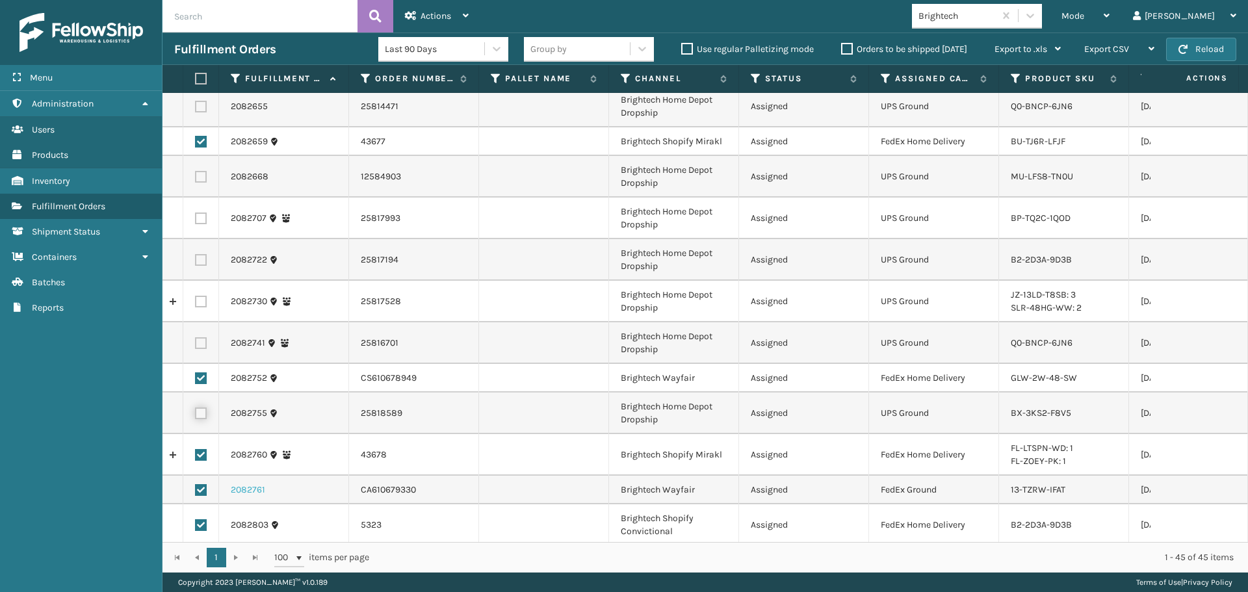
scroll to position [1068, 0]
click at [424, 6] on div "Actions" at bounding box center [437, 16] width 64 height 32
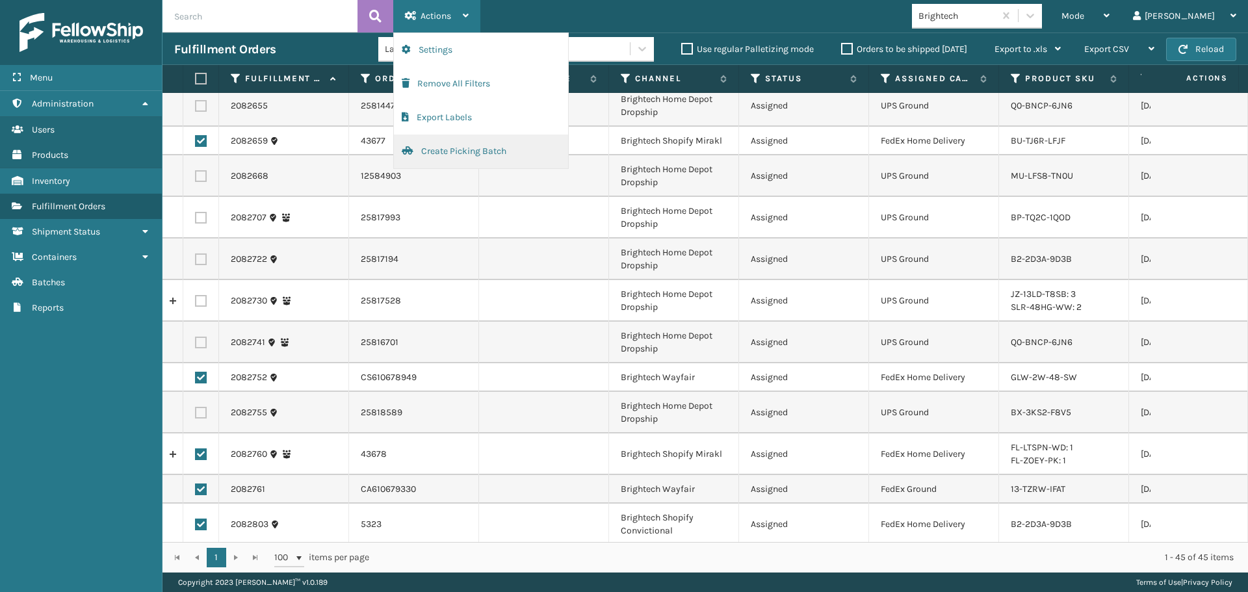
click at [436, 151] on button "Create Picking Batch" at bounding box center [481, 152] width 174 height 34
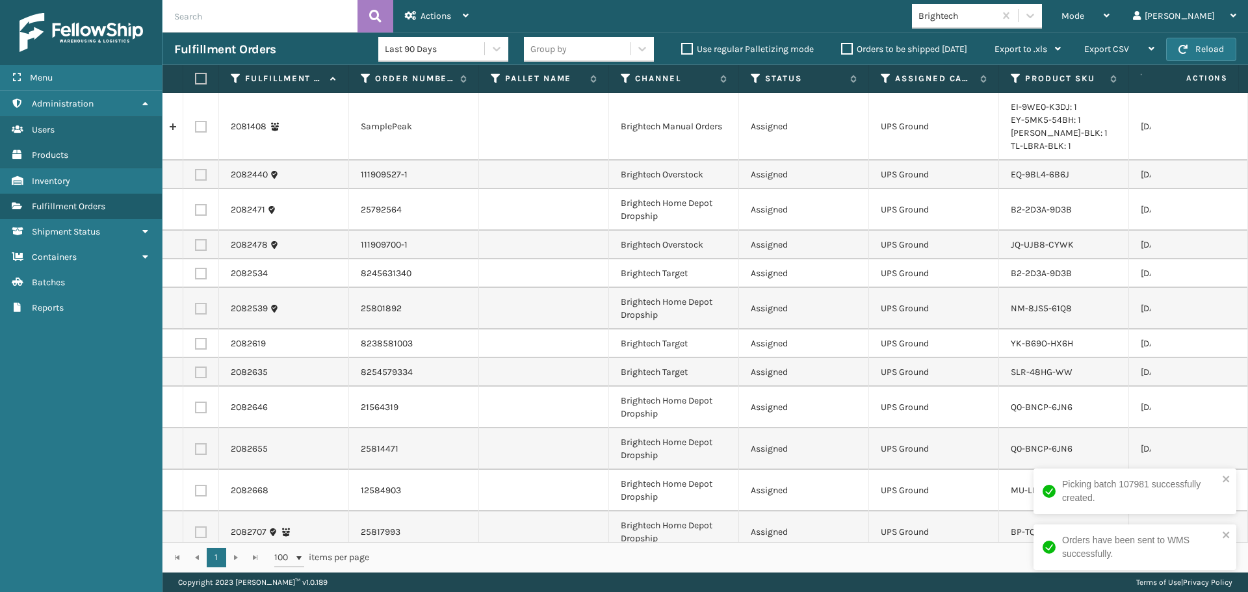
click at [474, 333] on td "8238581003" at bounding box center [414, 344] width 130 height 29
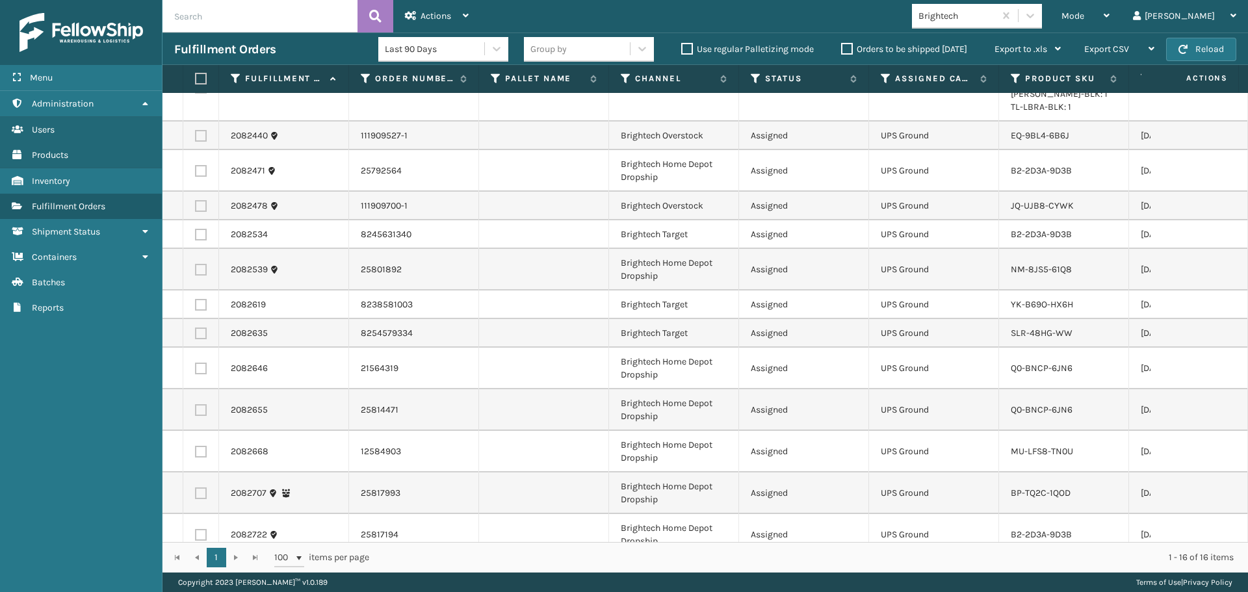
scroll to position [0, 0]
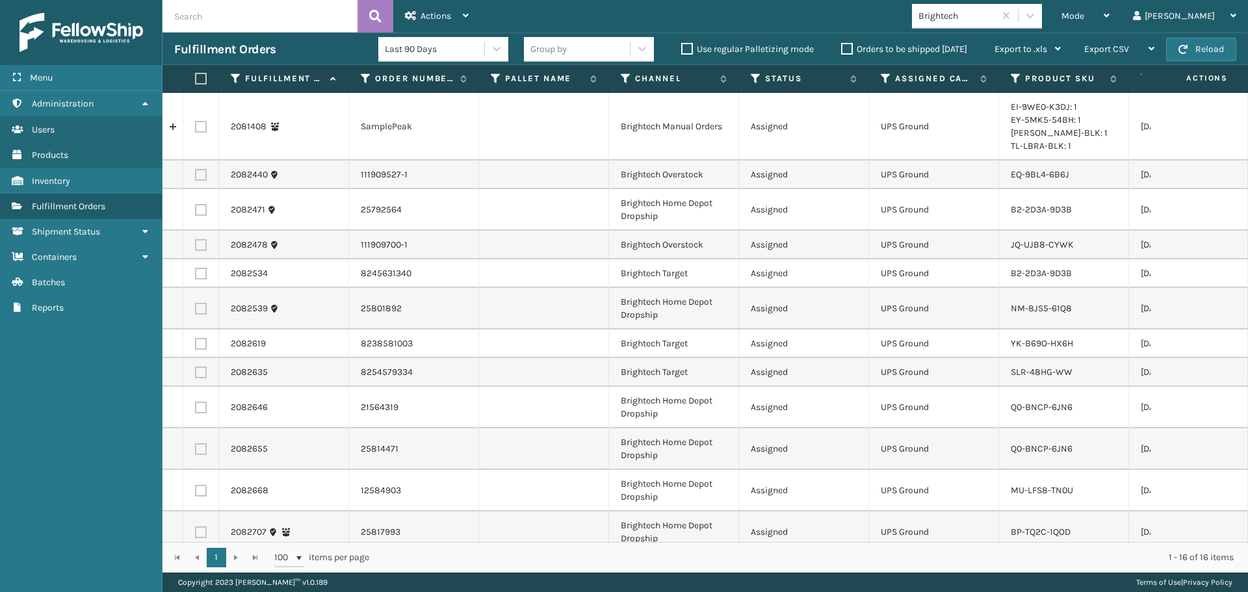
drag, startPoint x: 198, startPoint y: 77, endPoint x: 228, endPoint y: 75, distance: 30.0
click at [200, 77] on label at bounding box center [199, 79] width 8 height 12
click at [196, 77] on input "checkbox" at bounding box center [195, 79] width 1 height 8
checkbox input "true"
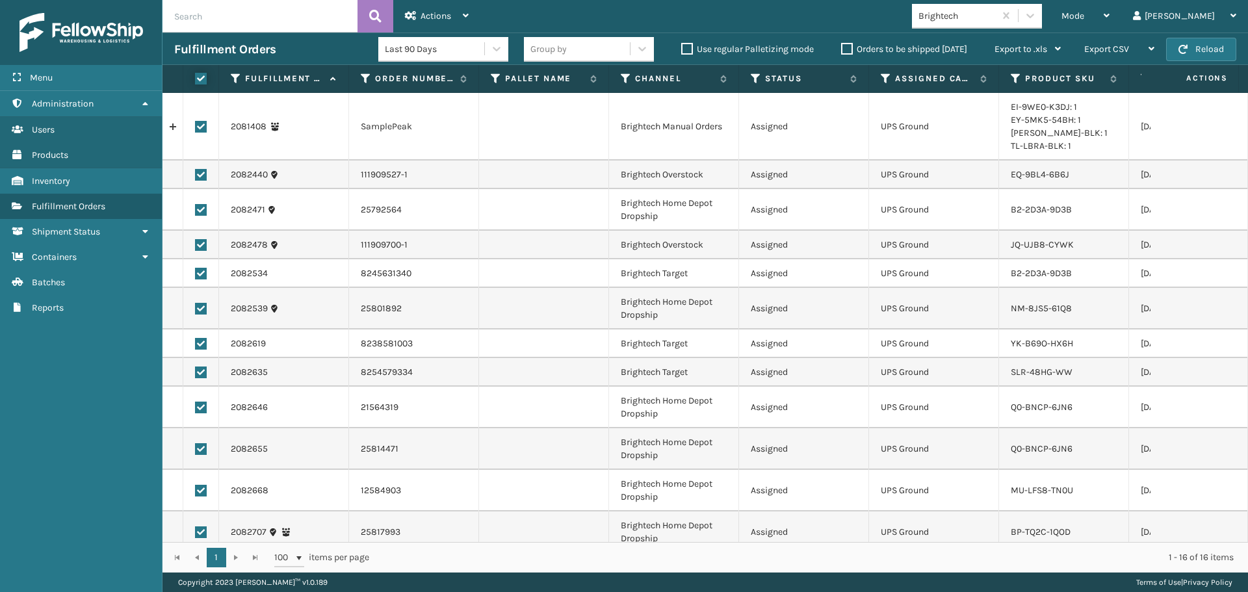
checkbox input "true"
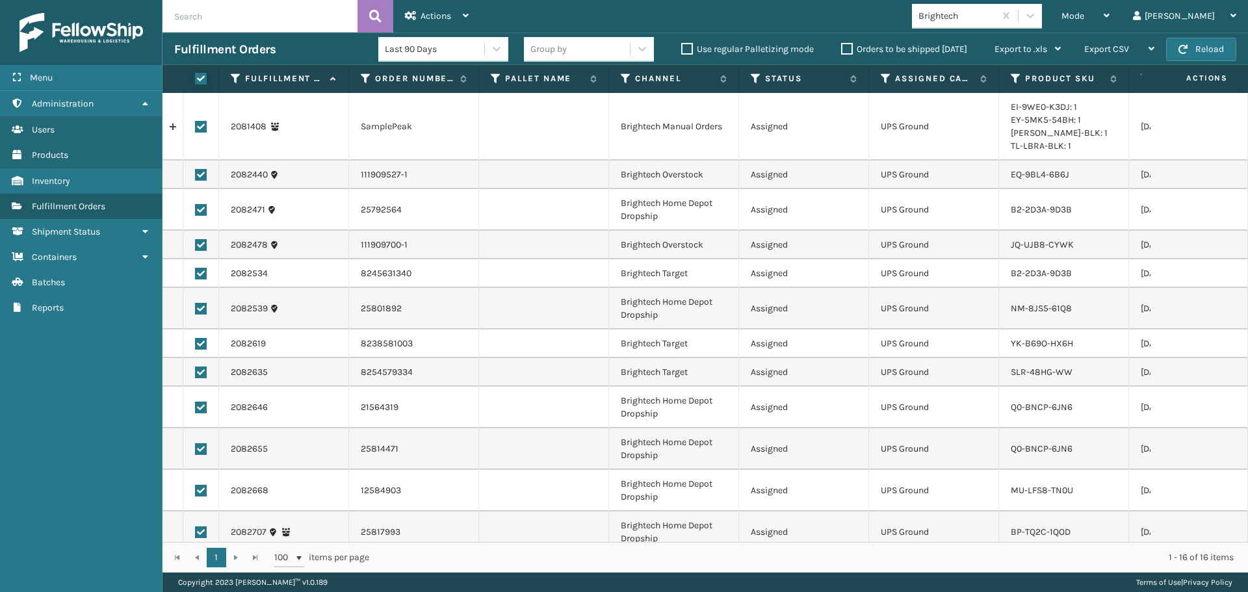
checkbox input "true"
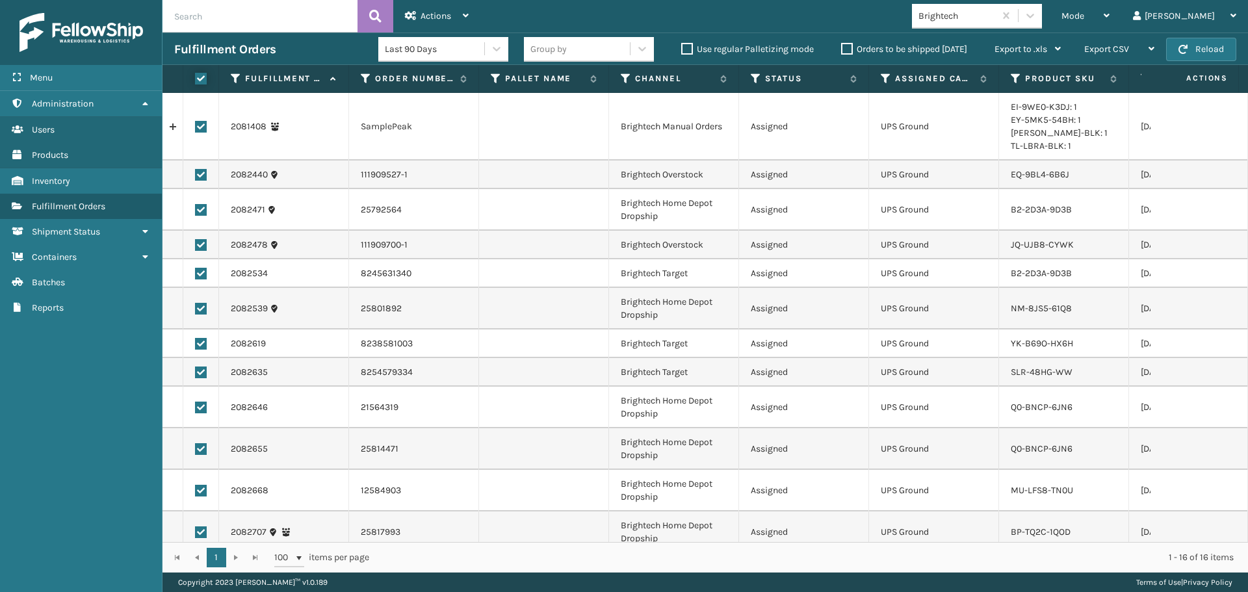
checkbox input "true"
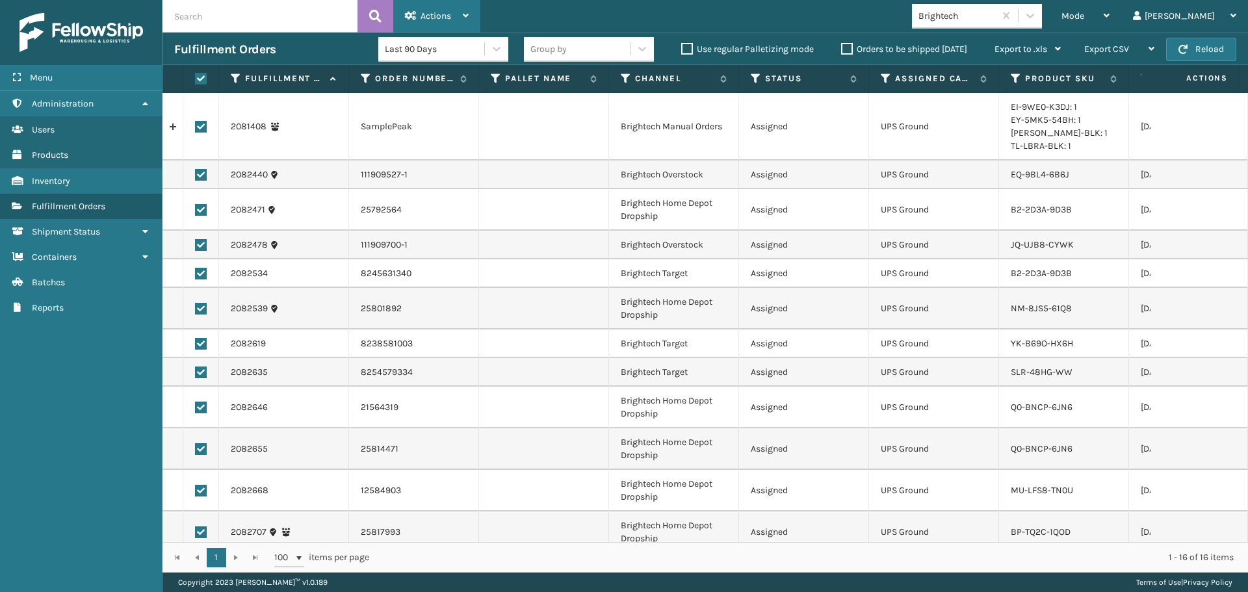
click at [430, 14] on span "Actions" at bounding box center [435, 15] width 31 height 11
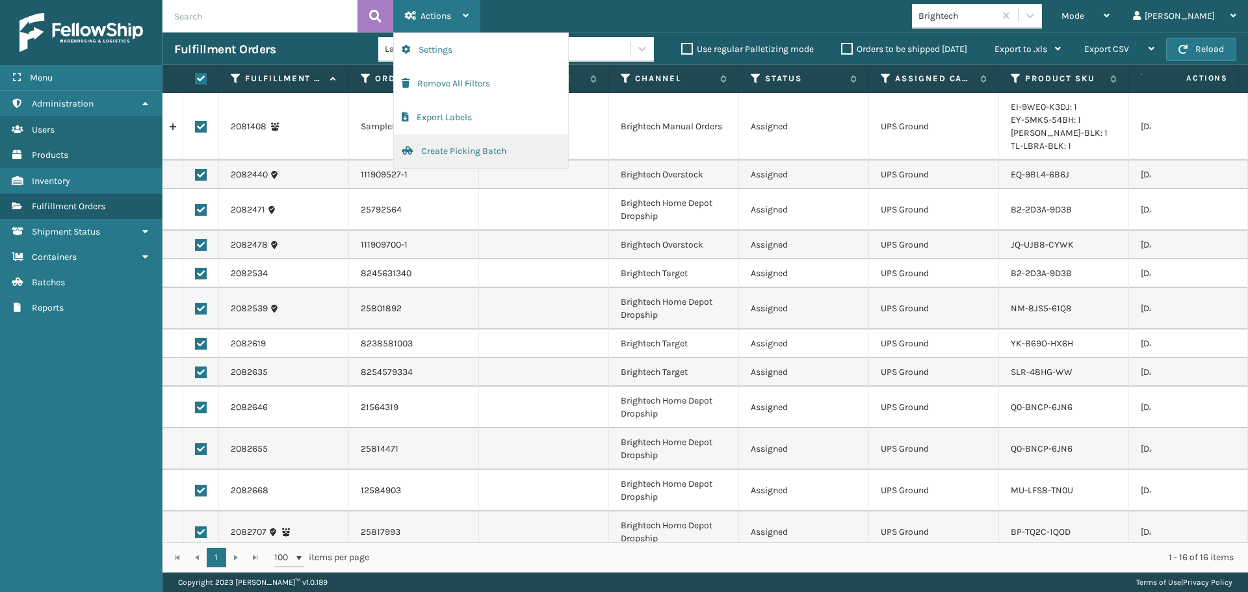
click at [462, 151] on button "Create Picking Batch" at bounding box center [481, 152] width 174 height 34
